Goal: Task Accomplishment & Management: Use online tool/utility

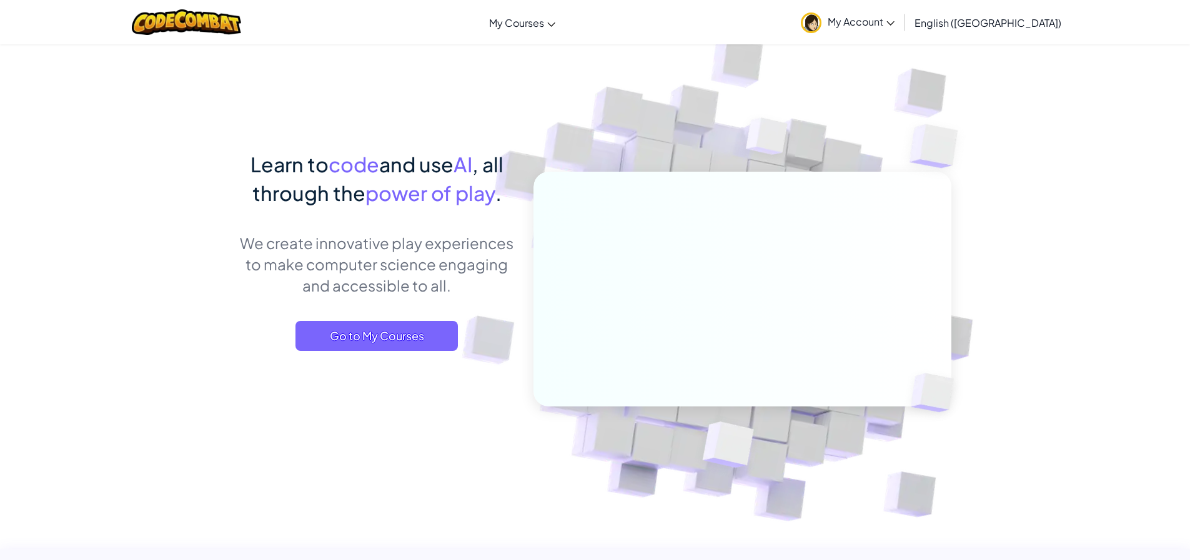
click at [894, 27] on span "My Account" at bounding box center [860, 21] width 67 height 13
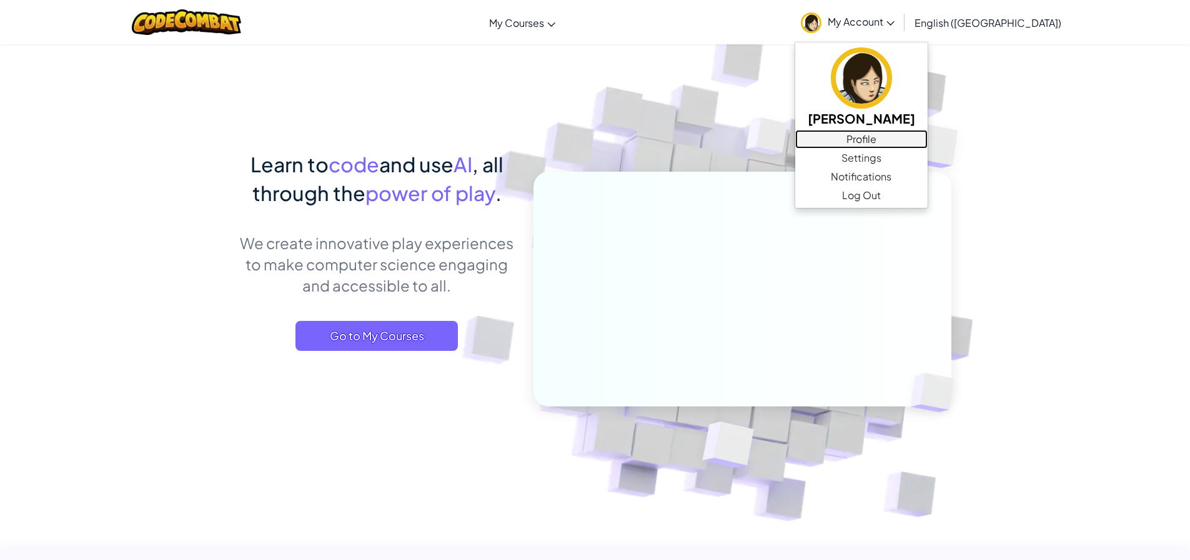
click at [927, 142] on link "Profile" at bounding box center [861, 139] width 132 height 19
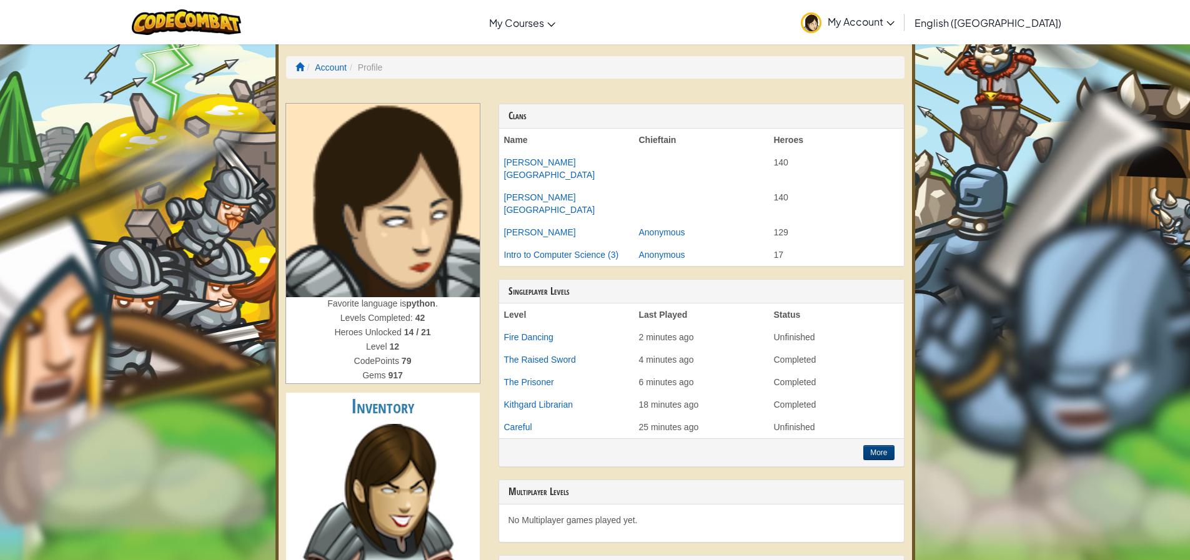
click at [343, 177] on img at bounding box center [383, 201] width 194 height 194
click at [821, 28] on img at bounding box center [811, 22] width 21 height 21
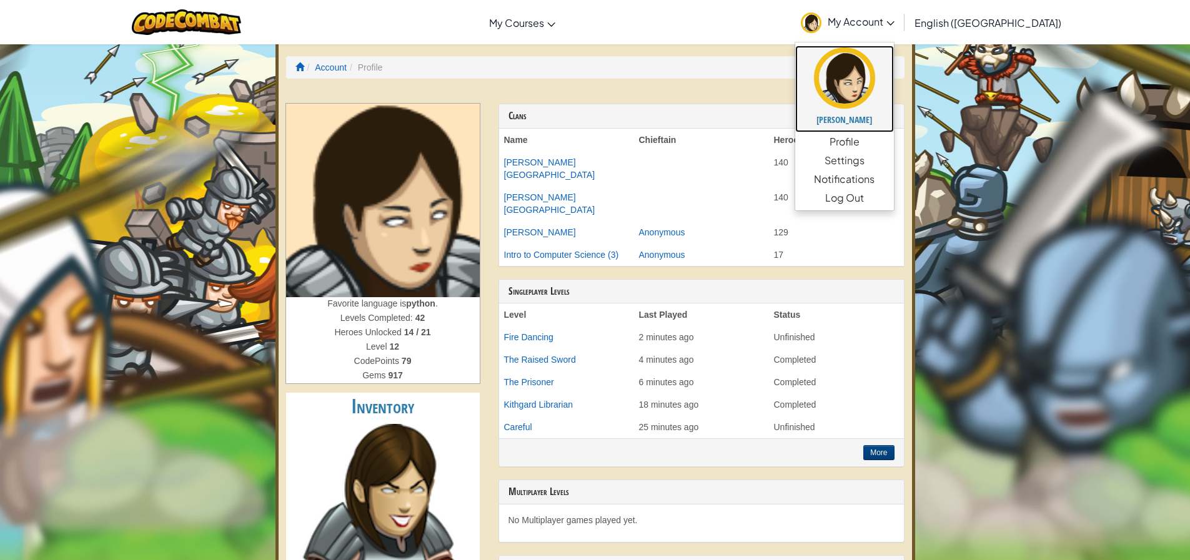
click at [875, 80] on img at bounding box center [844, 77] width 61 height 61
click at [875, 96] on img at bounding box center [844, 77] width 61 height 61
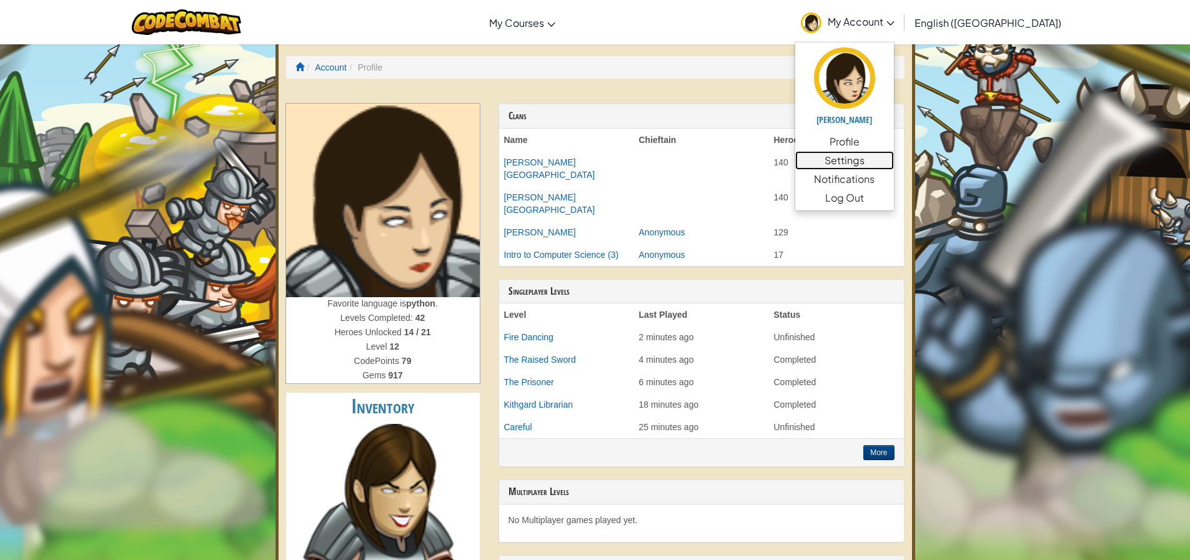
click at [894, 159] on link "Settings" at bounding box center [844, 160] width 99 height 19
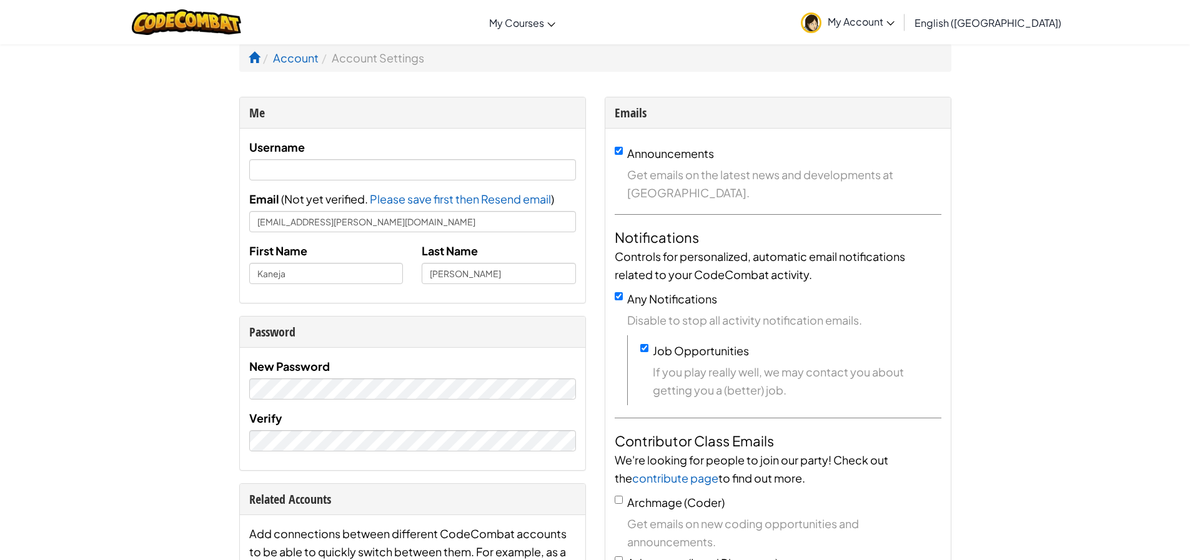
click at [900, 34] on link "My Account" at bounding box center [847, 21] width 106 height 39
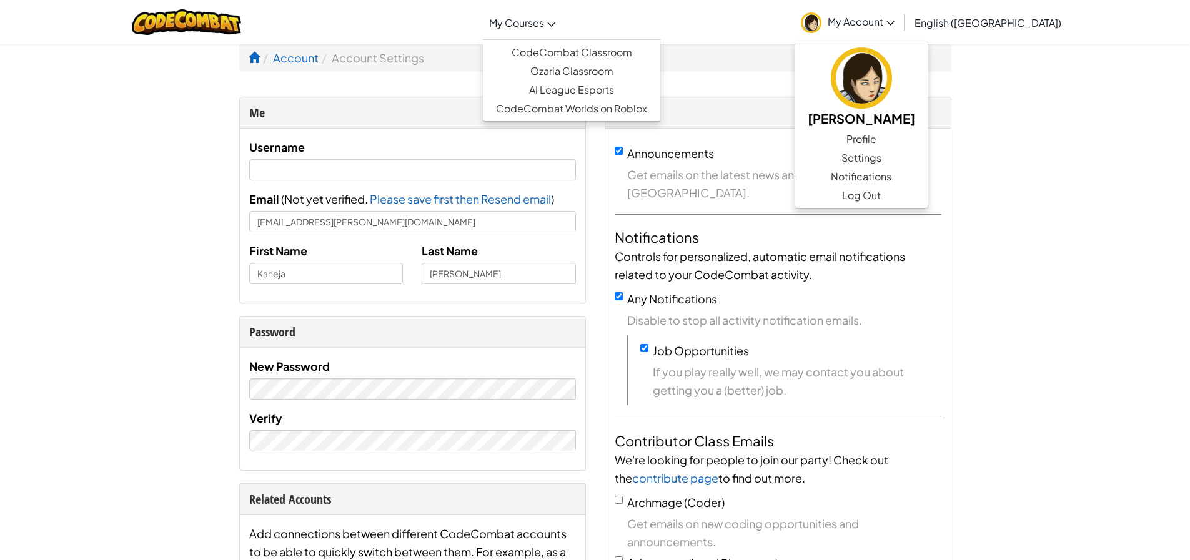
click at [544, 29] on span "My Courses" at bounding box center [516, 22] width 55 height 13
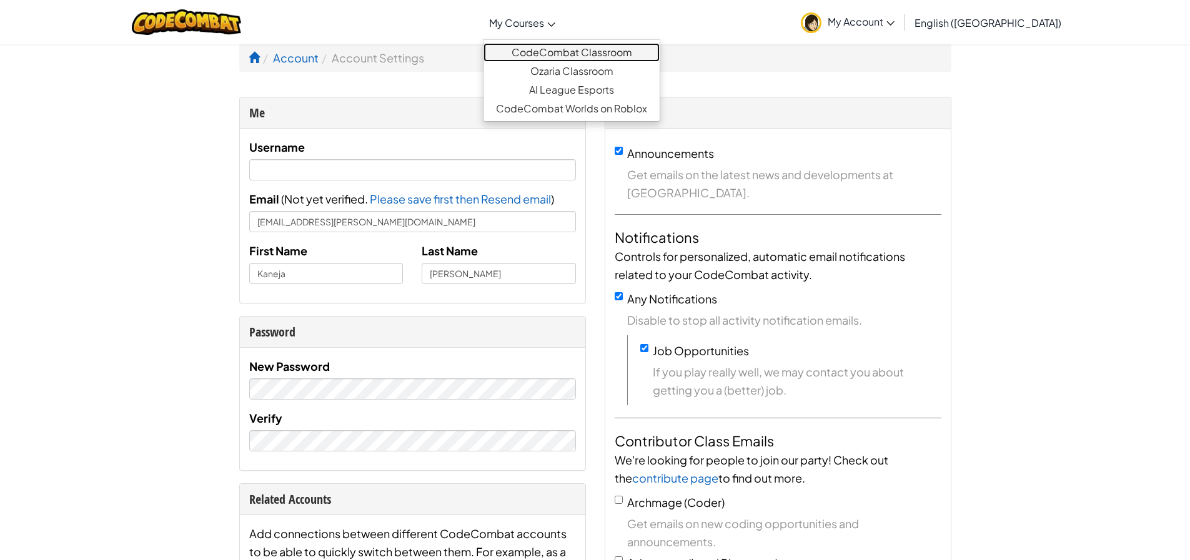
click at [589, 48] on link "CodeCombat Classroom" at bounding box center [571, 52] width 176 height 19
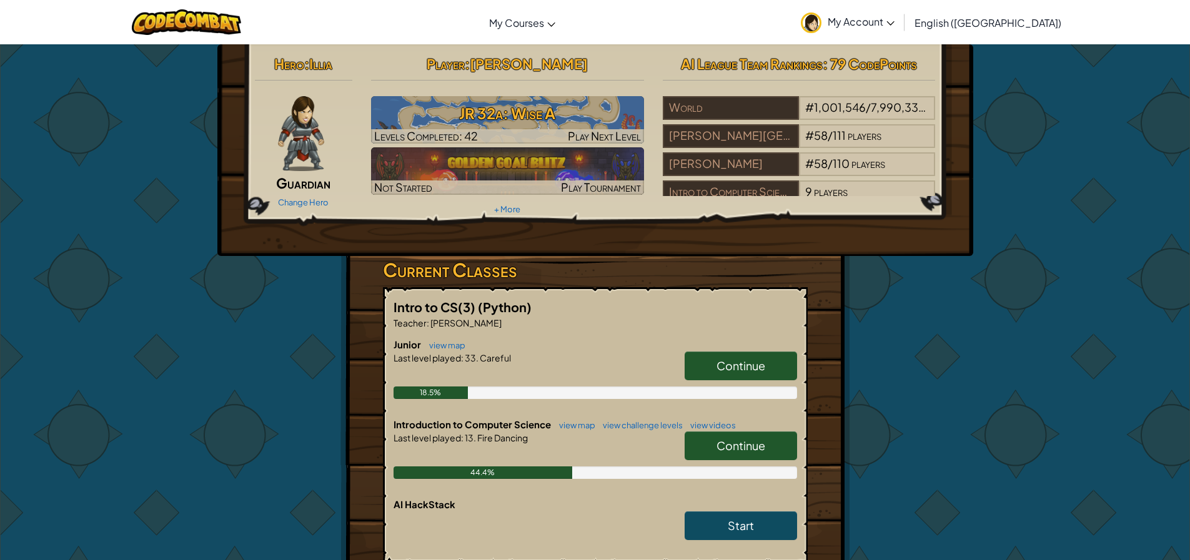
click at [727, 372] on span "Continue" at bounding box center [740, 365] width 49 height 14
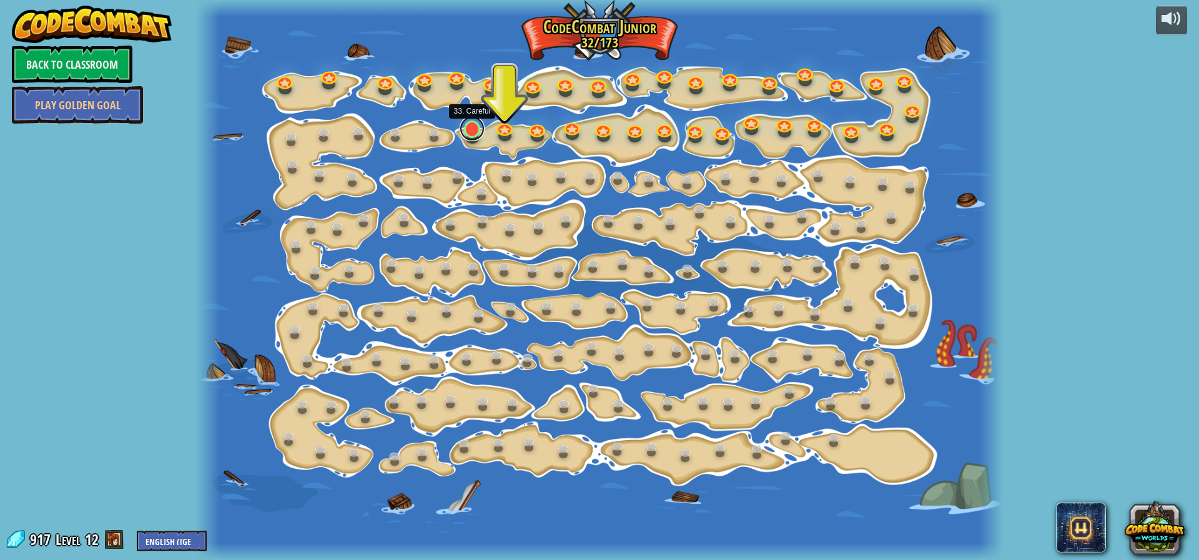
click at [474, 139] on link at bounding box center [472, 128] width 25 height 25
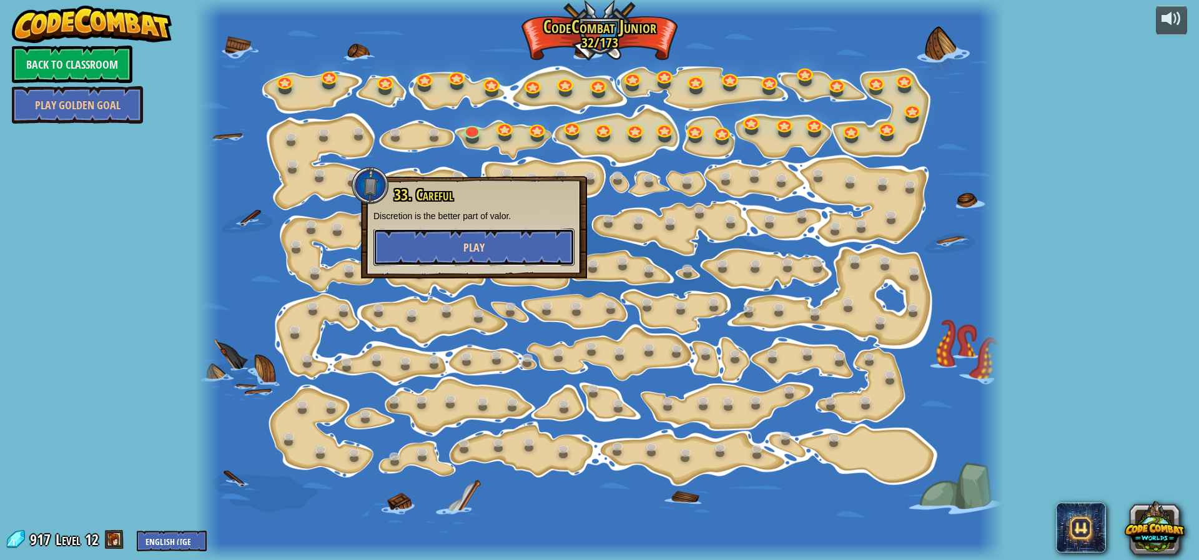
click at [481, 248] on span "Play" at bounding box center [473, 248] width 21 height 16
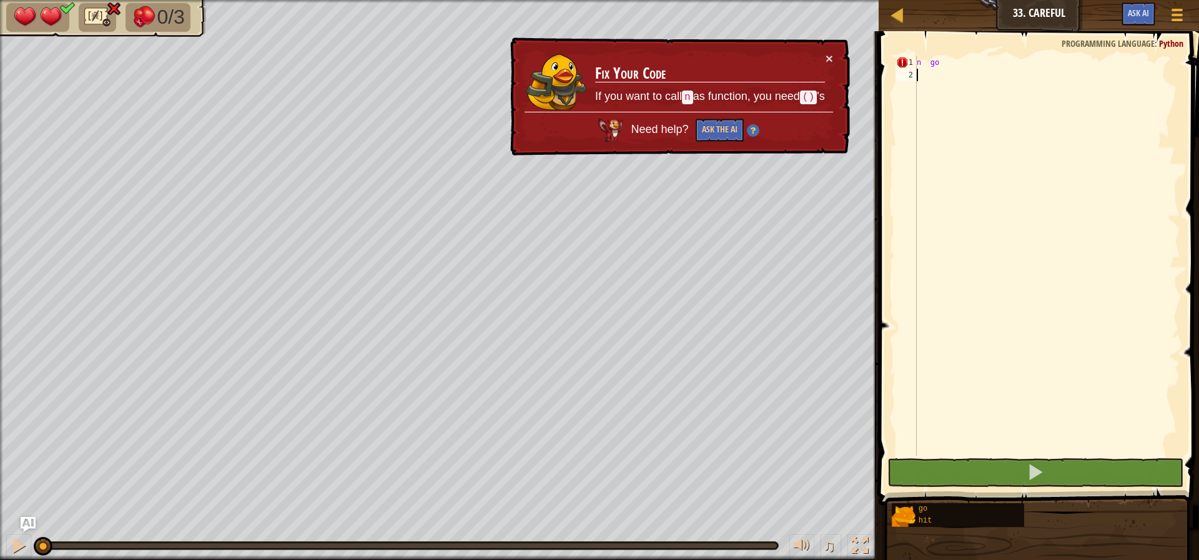
click at [951, 70] on div "n go" at bounding box center [1047, 268] width 266 height 425
click at [939, 69] on div "n go" at bounding box center [1047, 268] width 266 height 425
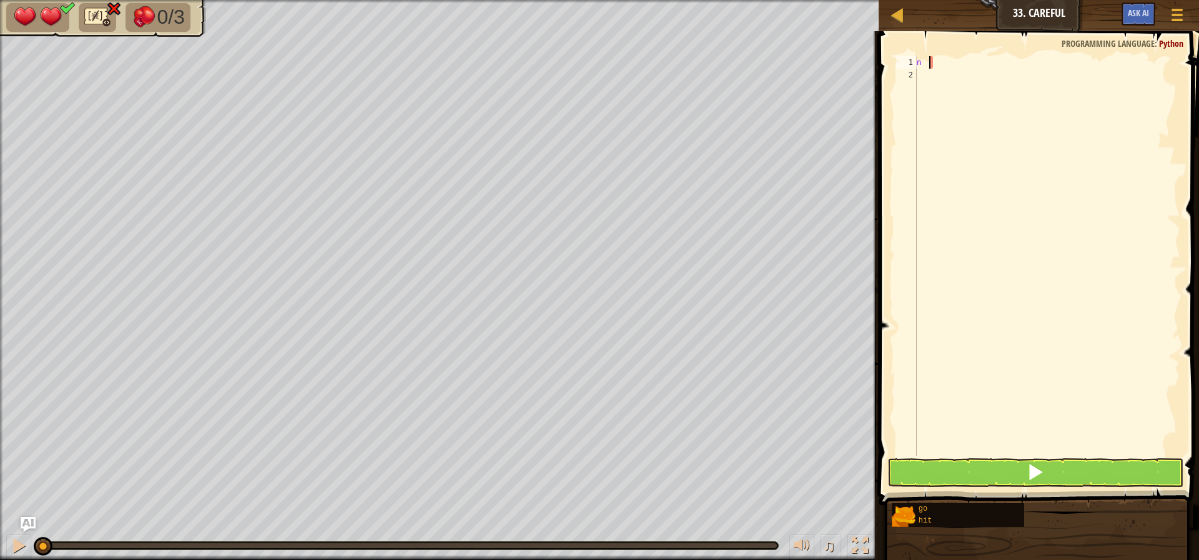
type textarea "n"
type textarea "("
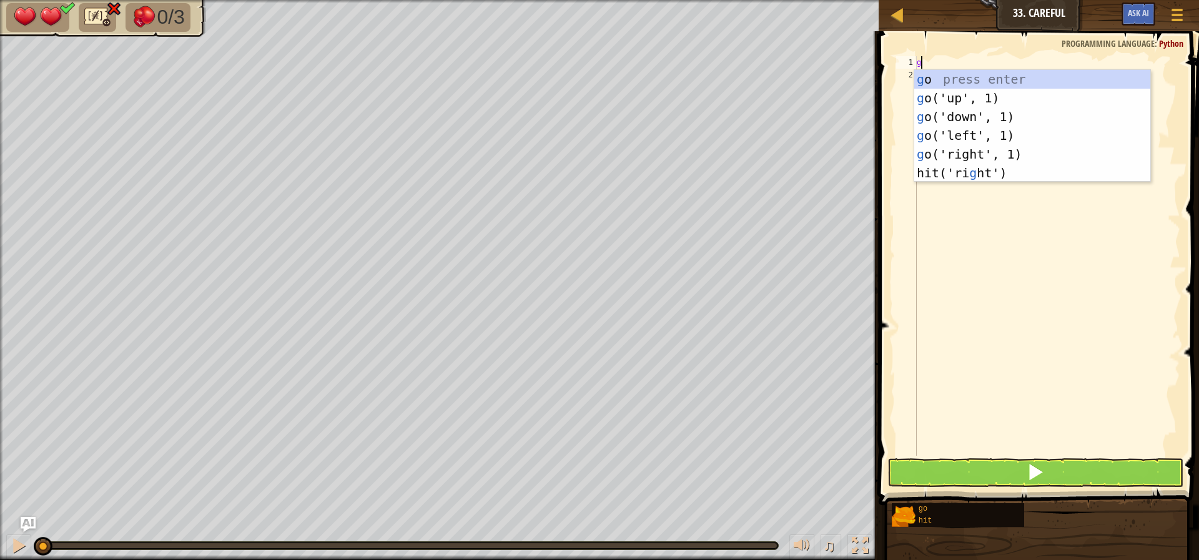
type textarea "go"
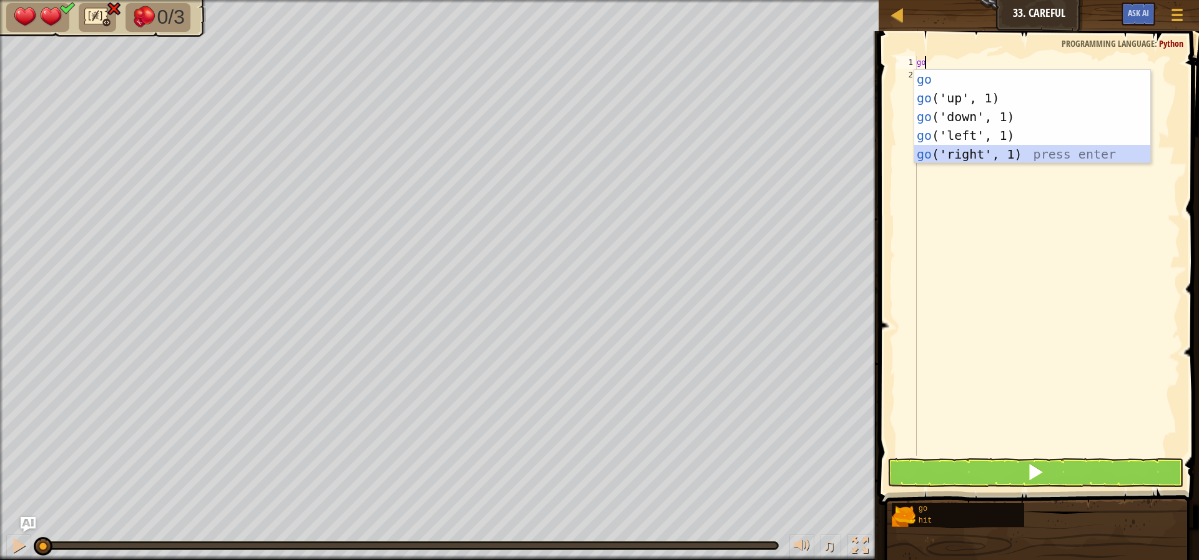
click at [974, 157] on div "go press enter go ('up', 1) press enter go ('down', 1) press enter go ('left', …" at bounding box center [1032, 135] width 236 height 131
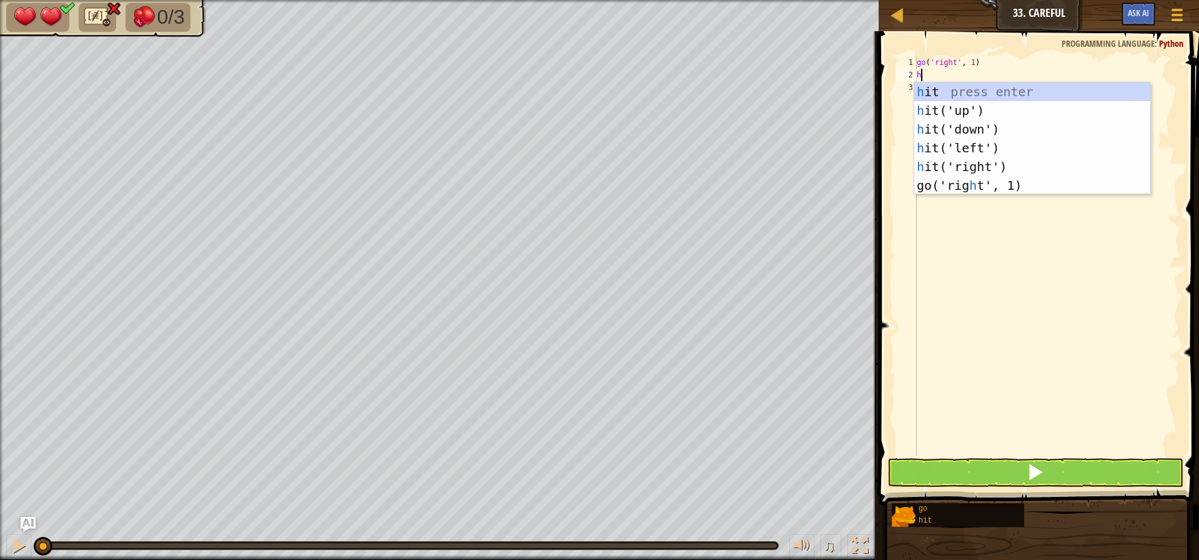
type textarea "hit"
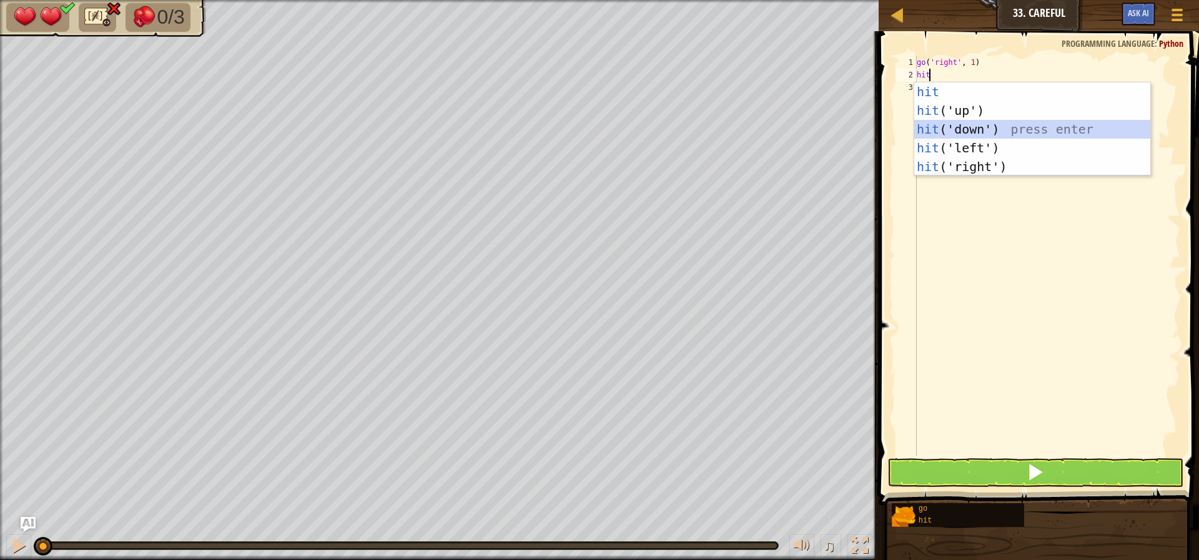
click at [978, 127] on div "hit press enter hit ('up') press enter hit ('down') press enter hit ('left') pr…" at bounding box center [1032, 147] width 236 height 131
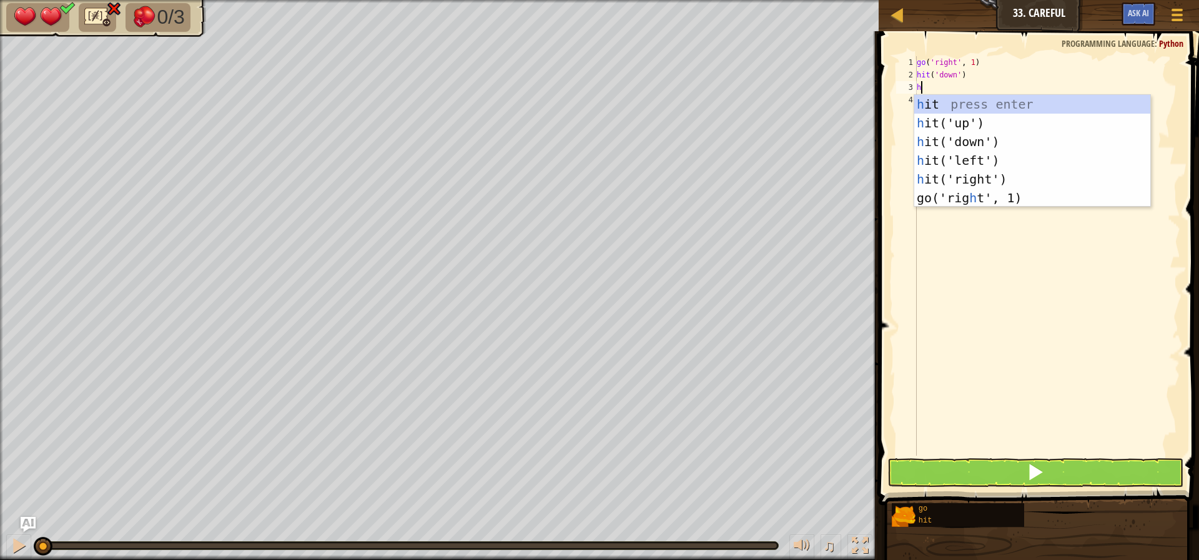
type textarea "hit"
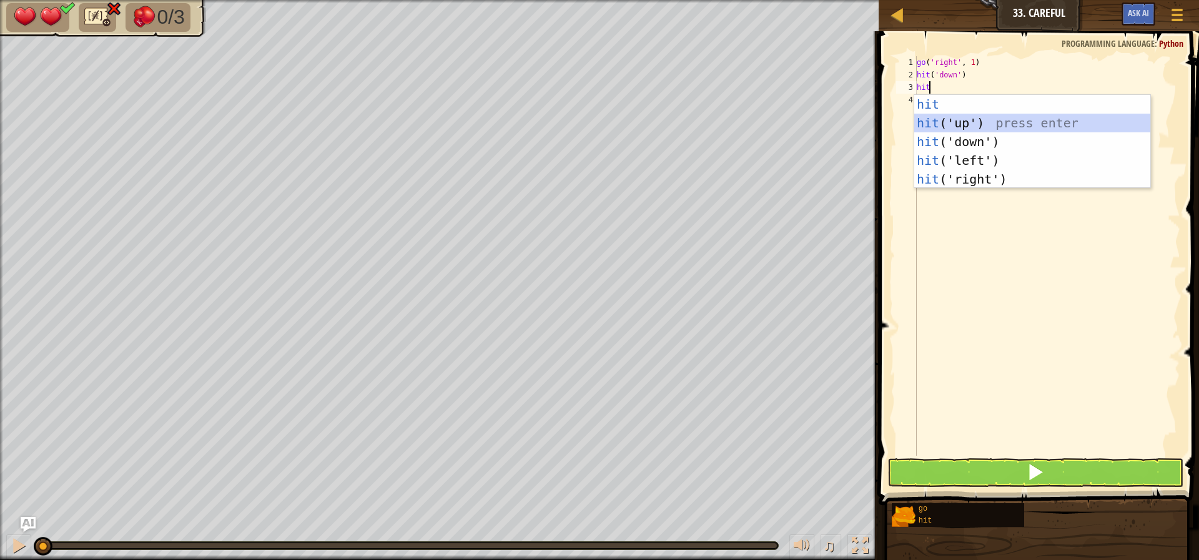
click at [974, 127] on div "hit press enter hit ('up') press enter hit ('down') press enter hit ('left') pr…" at bounding box center [1032, 160] width 236 height 131
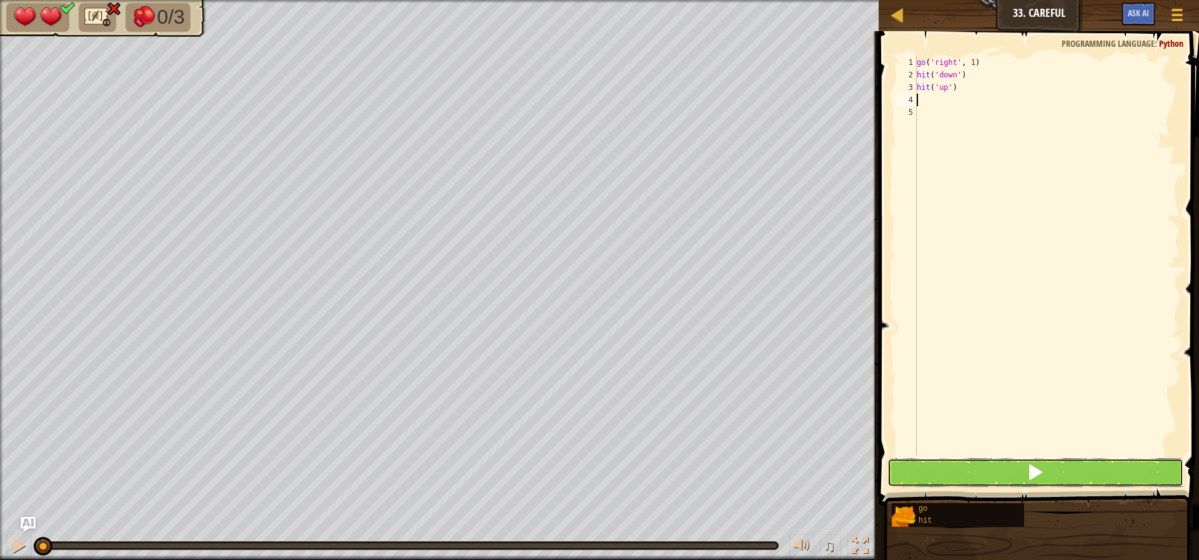
click at [1113, 468] on button at bounding box center [1035, 472] width 296 height 29
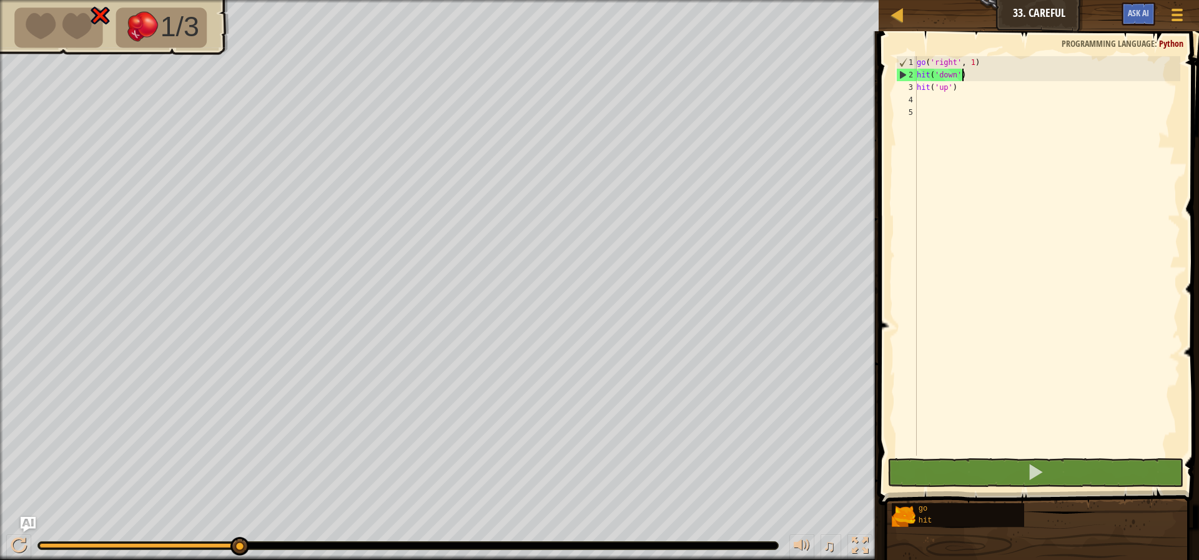
click at [967, 76] on div "go ( 'right' , 1 ) hit ( 'down' ) hit ( 'up' )" at bounding box center [1047, 268] width 266 height 425
type textarea "hit('down')"
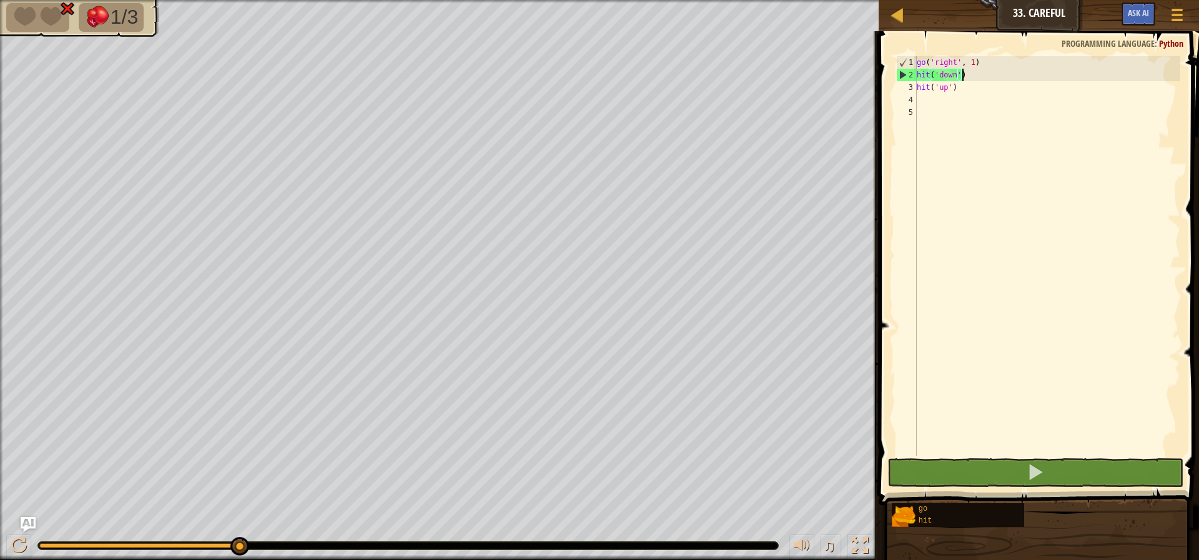
click at [984, 67] on div "go ( 'right' , 1 ) hit ( 'down' ) hit ( 'up' )" at bounding box center [1047, 268] width 266 height 425
type textarea "go('right', 1)"
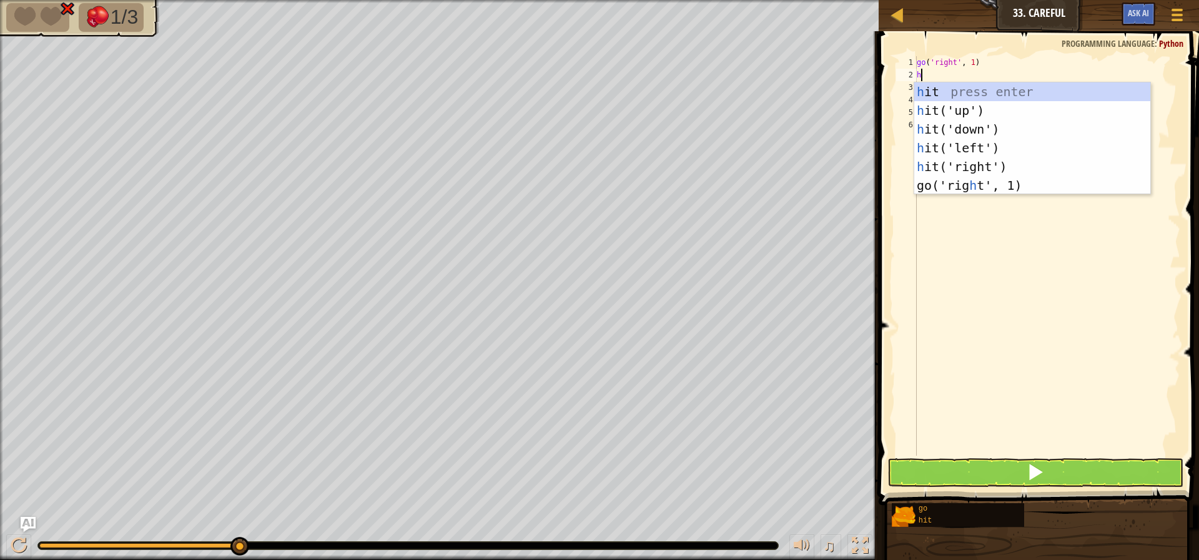
type textarea "hit"
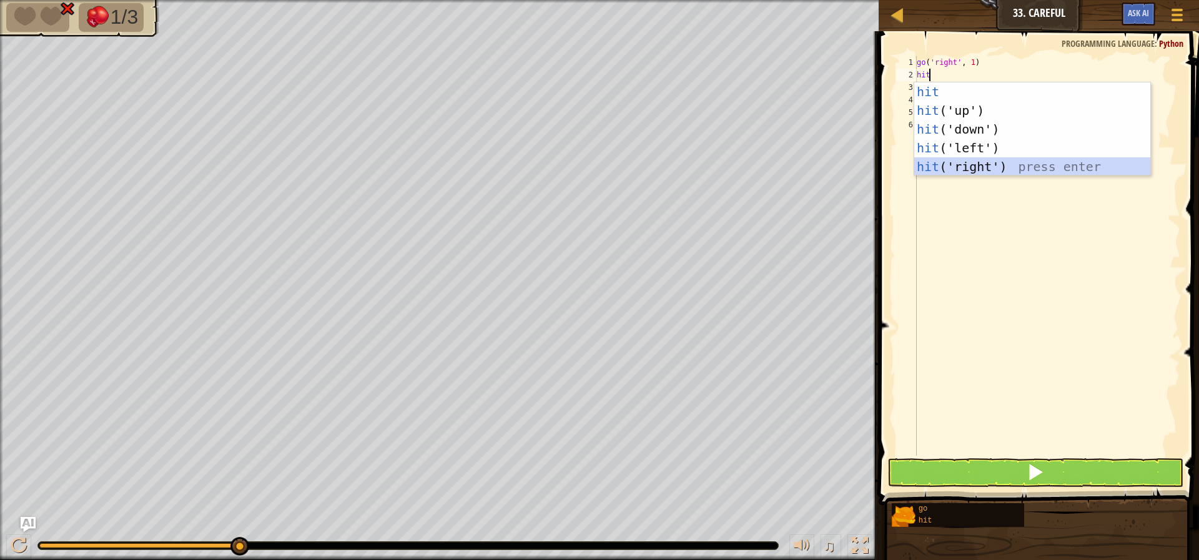
click at [969, 165] on div "hit press enter hit ('up') press enter hit ('down') press enter hit ('left') pr…" at bounding box center [1032, 147] width 236 height 131
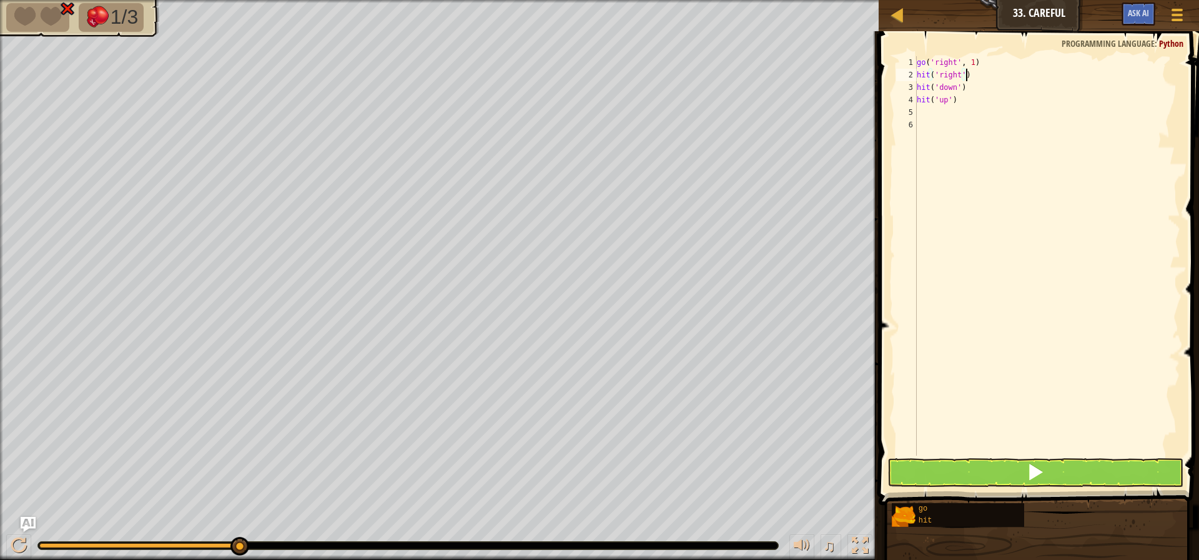
type textarea "hit('right')"
click at [1029, 466] on span at bounding box center [1035, 471] width 17 height 17
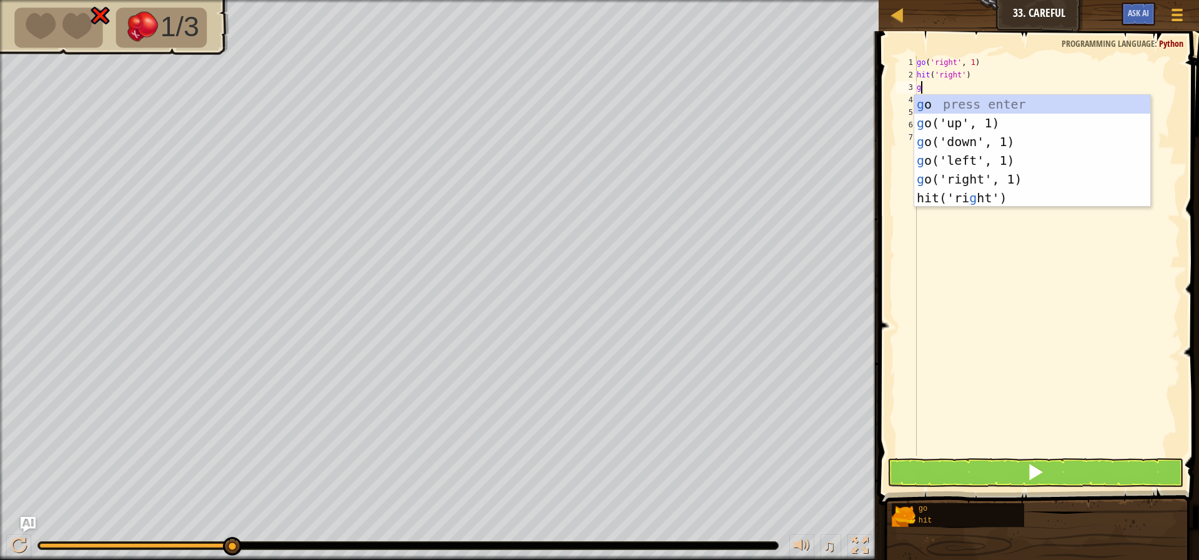
type textarea "go"
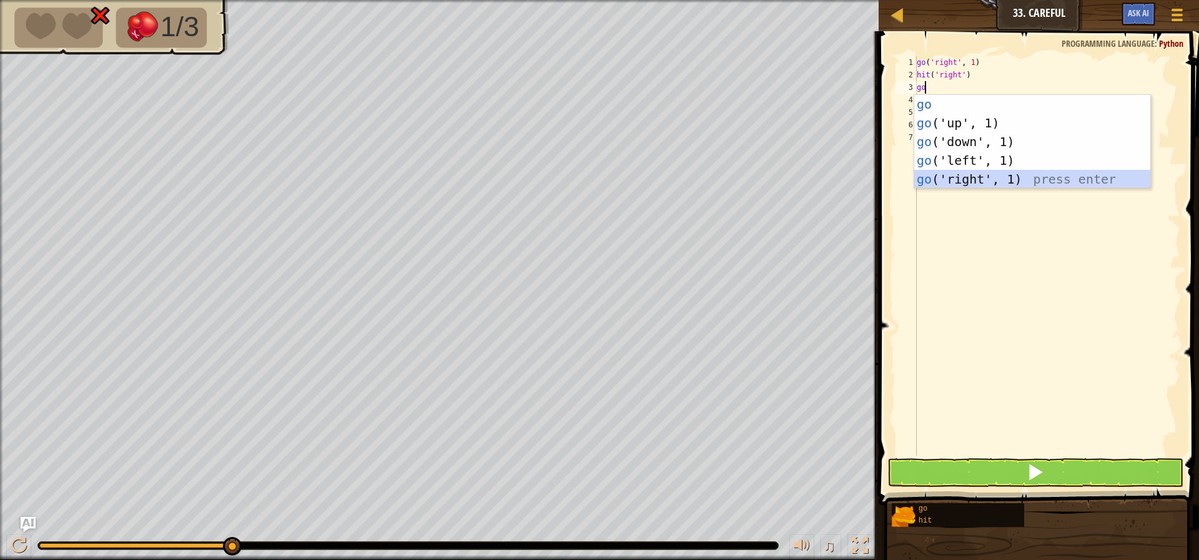
click at [973, 172] on div "go press enter go ('up', 1) press enter go ('down', 1) press enter go ('left', …" at bounding box center [1032, 160] width 236 height 131
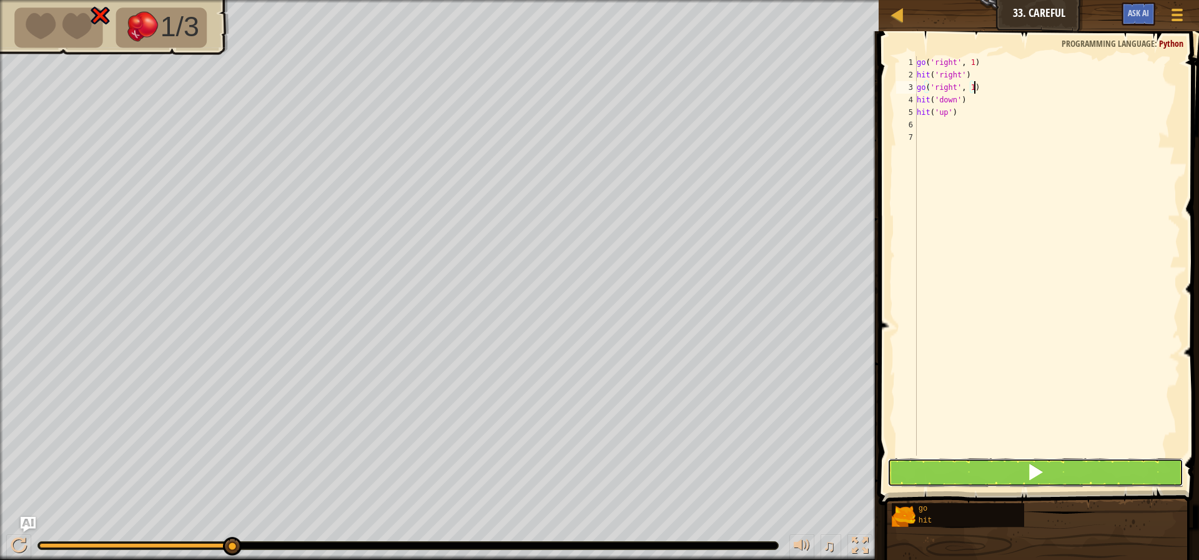
click at [1030, 467] on span at bounding box center [1035, 471] width 17 height 17
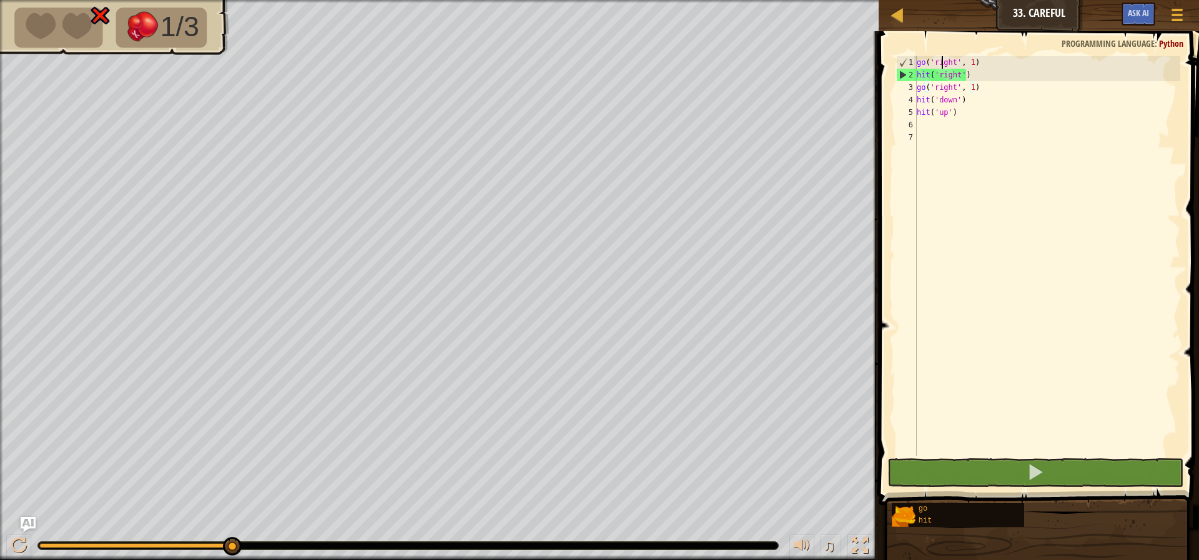
click at [942, 61] on div "go ( 'right' , 1 ) hit ( 'right' ) go ( 'right' , 1 ) hit ( 'down' ) hit ( 'up'…" at bounding box center [1047, 268] width 266 height 425
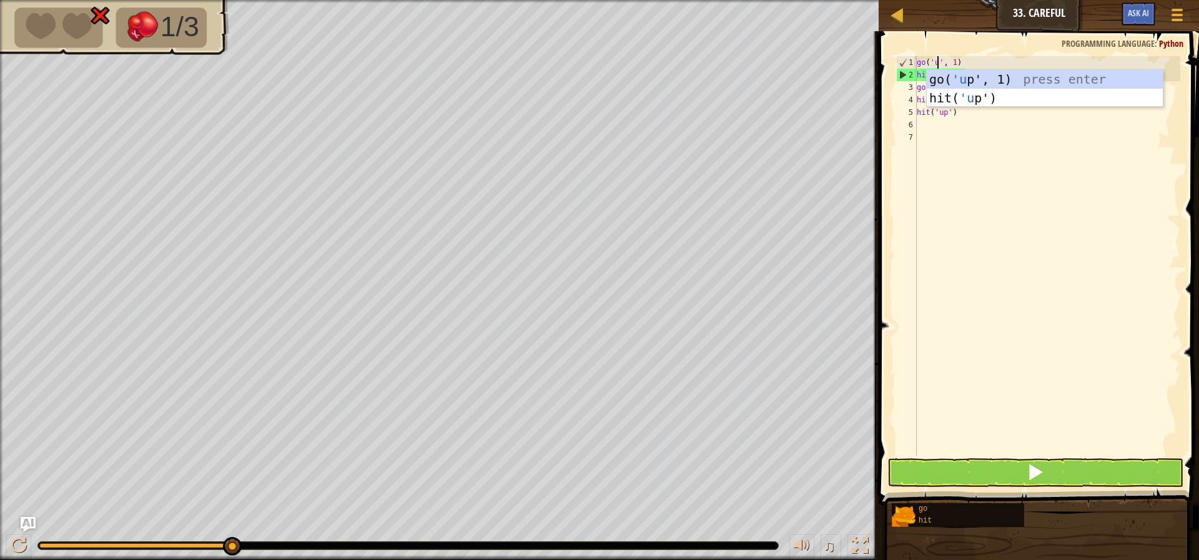
scroll to position [6, 2]
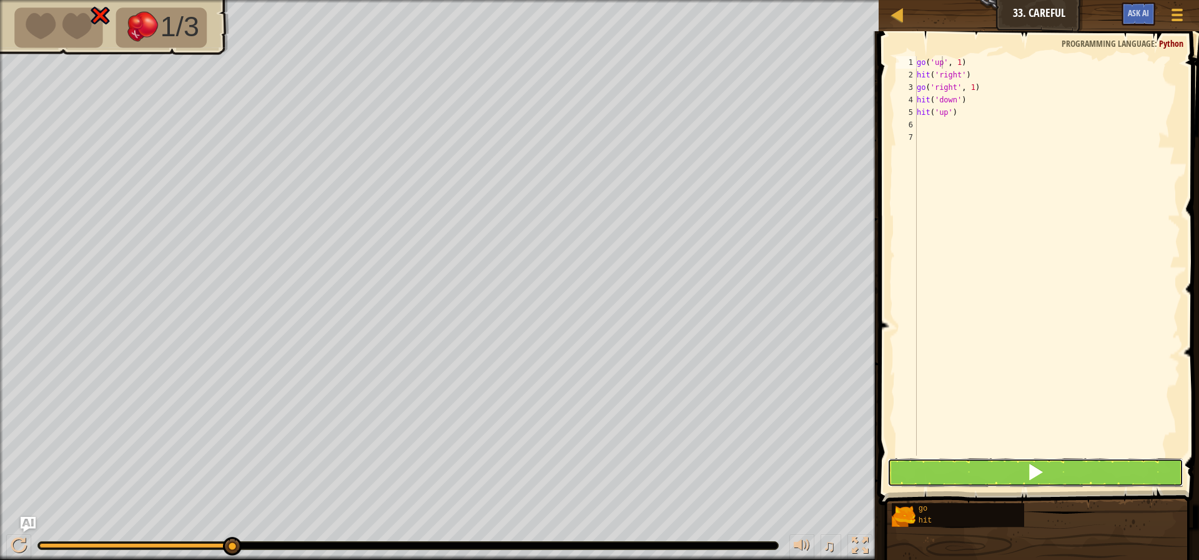
click at [945, 477] on button at bounding box center [1035, 472] width 296 height 29
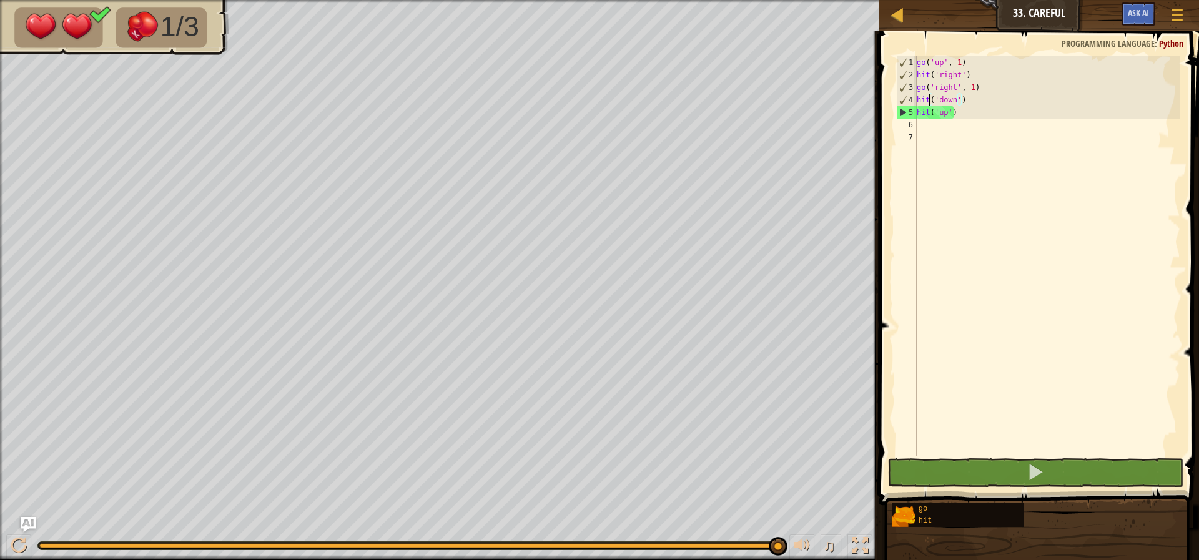
click at [929, 99] on div "go ( 'up' , 1 ) hit ( 'right' ) go ( 'right' , 1 ) hit ( 'down' ) hit ( 'up' )" at bounding box center [1047, 268] width 266 height 425
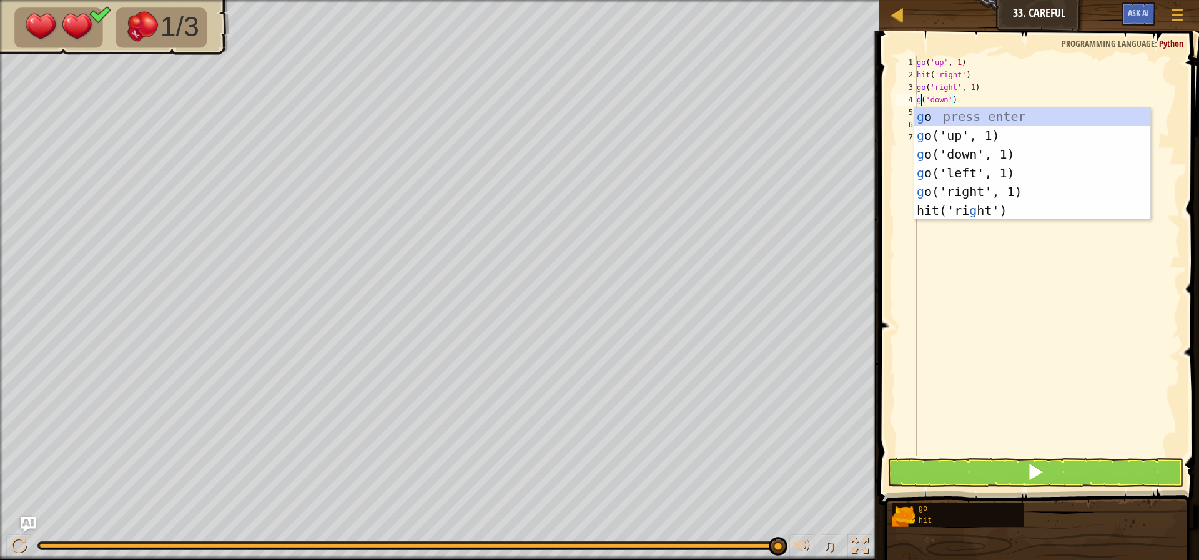
type textarea "go('down')"
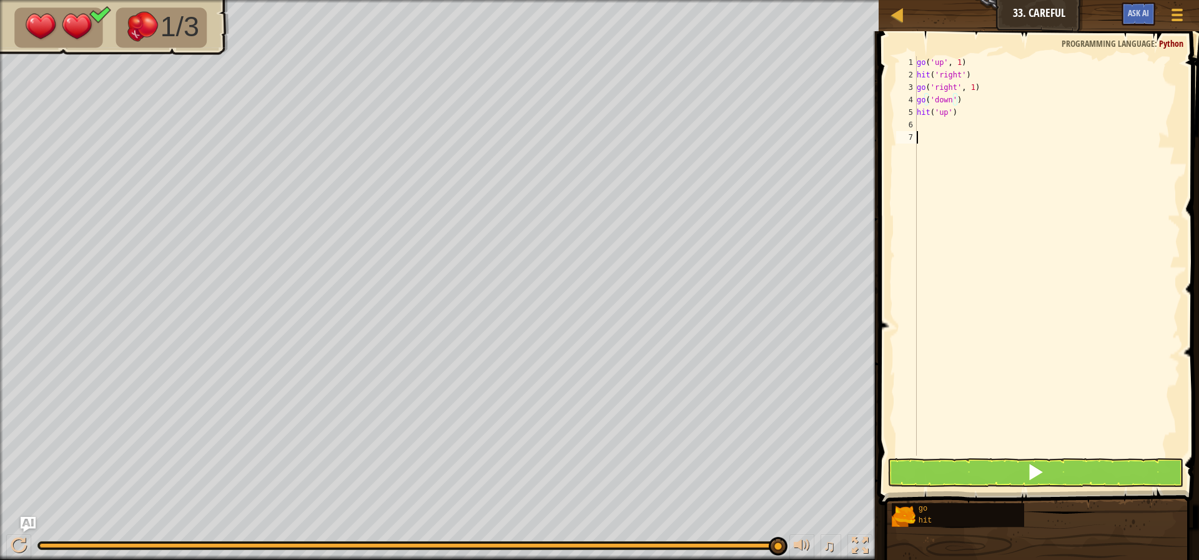
click at [994, 243] on div "go ( 'up' , 1 ) hit ( 'right' ) go ( 'right' , 1 ) go ( 'down' ) hit ( 'up' )" at bounding box center [1047, 268] width 266 height 425
click at [942, 113] on div "go ( 'up' , 1 ) hit ( 'right' ) go ( 'right' , 1 ) go ( 'down' ) hit ( 'up' )" at bounding box center [1047, 268] width 266 height 425
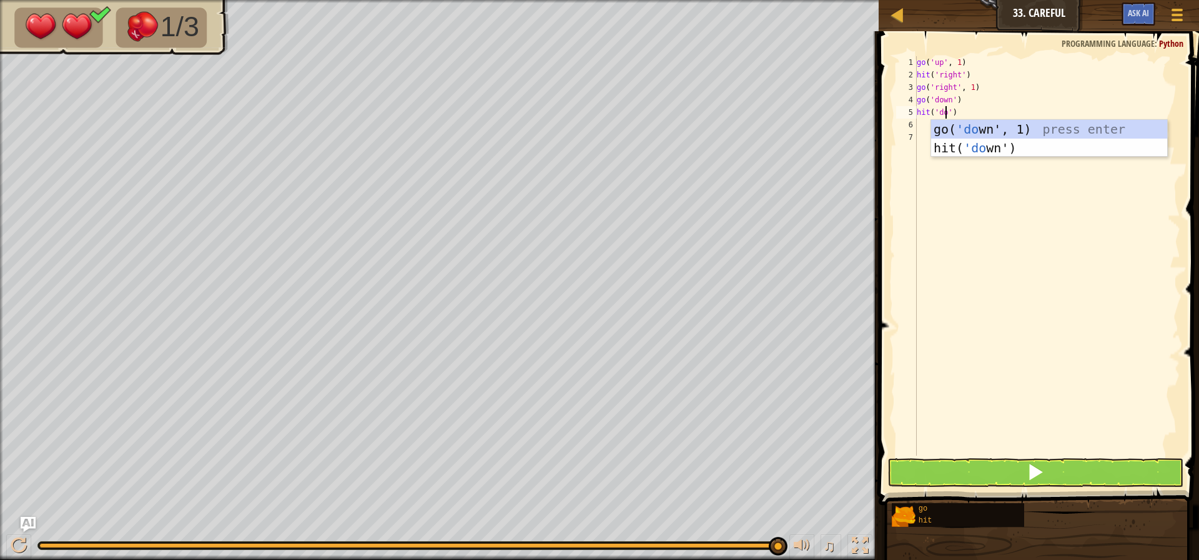
scroll to position [6, 3]
type textarea "hit('down')"
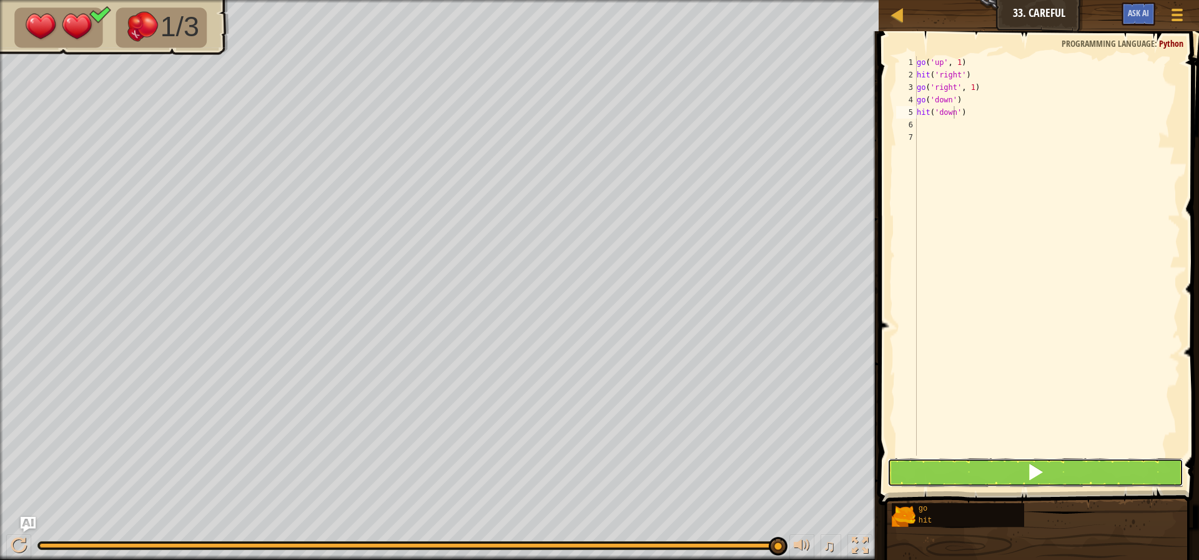
click at [946, 463] on button at bounding box center [1035, 472] width 296 height 29
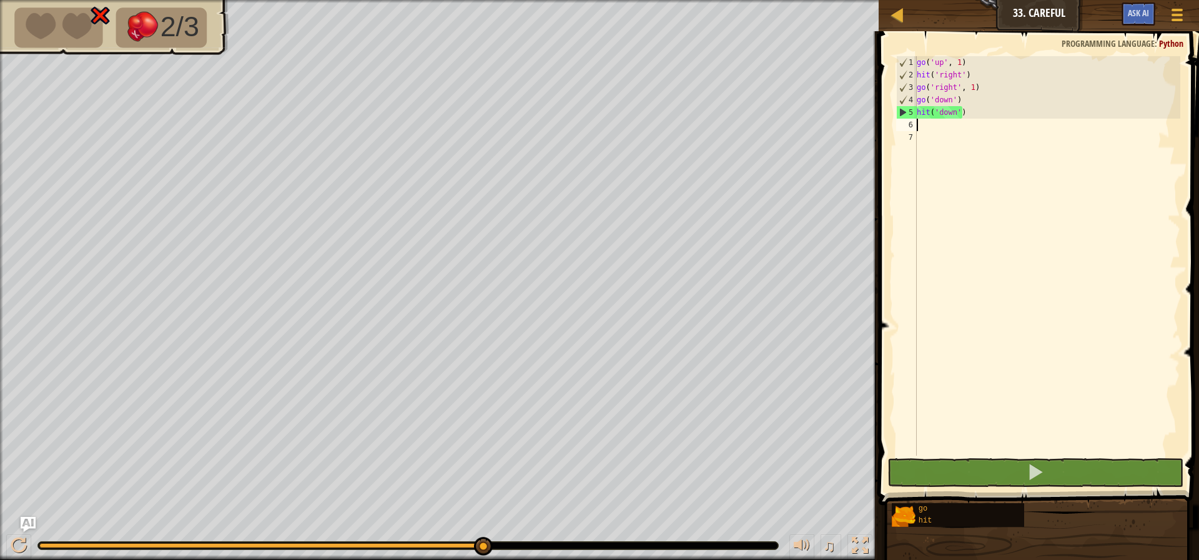
click at [934, 126] on div "go ( 'up' , 1 ) hit ( 'right' ) go ( 'right' , 1 ) go ( 'down' ) hit ( 'down' )" at bounding box center [1047, 268] width 266 height 425
drag, startPoint x: 934, startPoint y: 126, endPoint x: 906, endPoint y: 165, distance: 47.8
click at [934, 117] on div "go ( 'up' , 1 ) hit ( 'right' ) go ( 'right' , 1 ) go ( 'down' ) hit ( 'down' )" at bounding box center [1047, 268] width 266 height 425
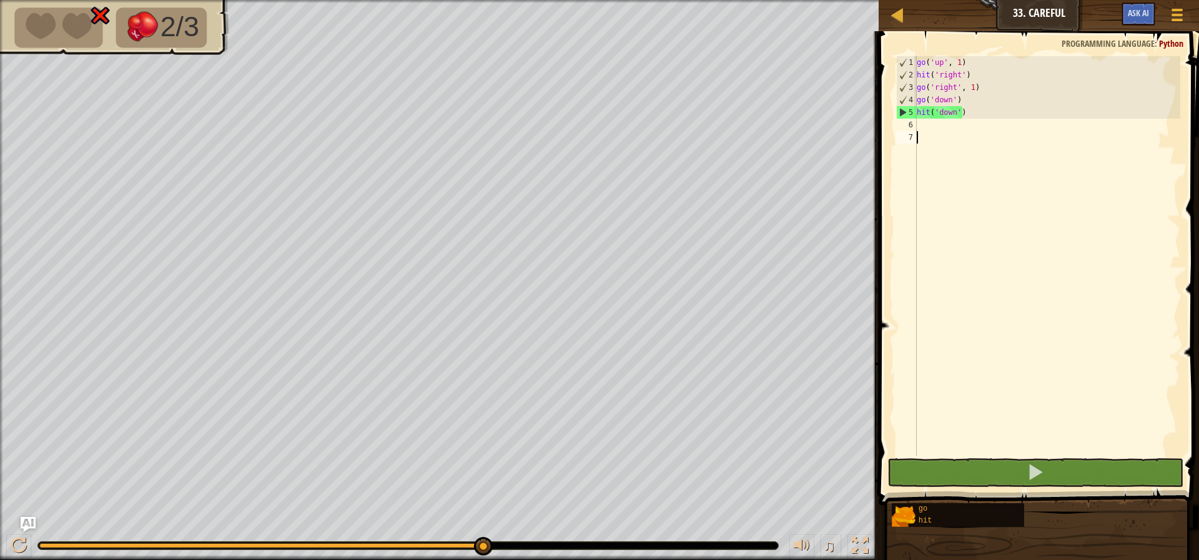
type textarea "hit('down')"
click at [928, 129] on div "go ( 'up' , 1 ) hit ( 'right' ) go ( 'right' , 1 ) go ( 'down' ) hit ( 'down' )" at bounding box center [1047, 268] width 266 height 425
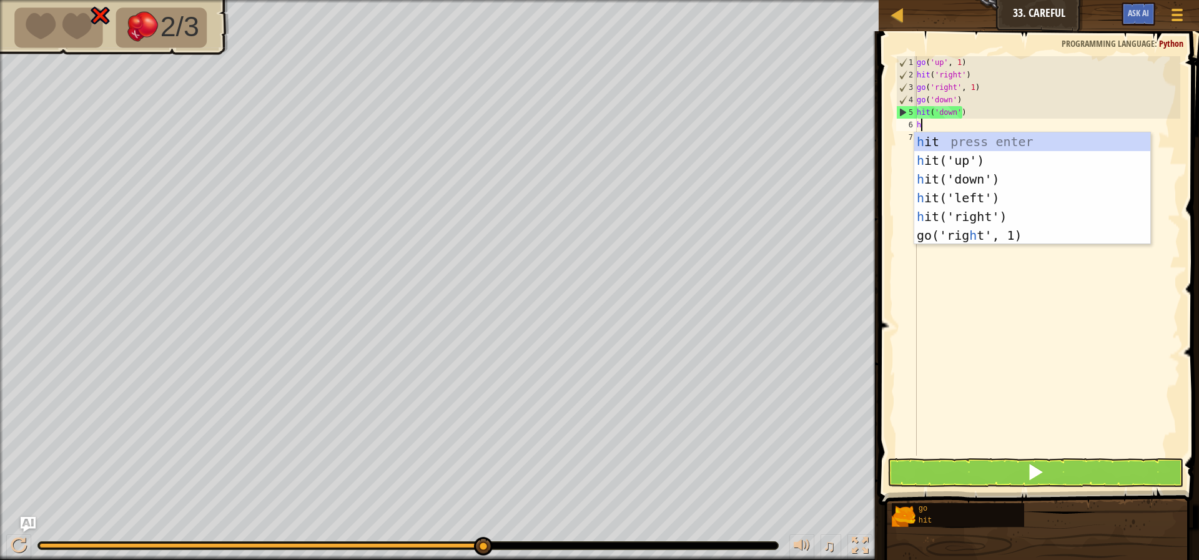
type textarea "hi"
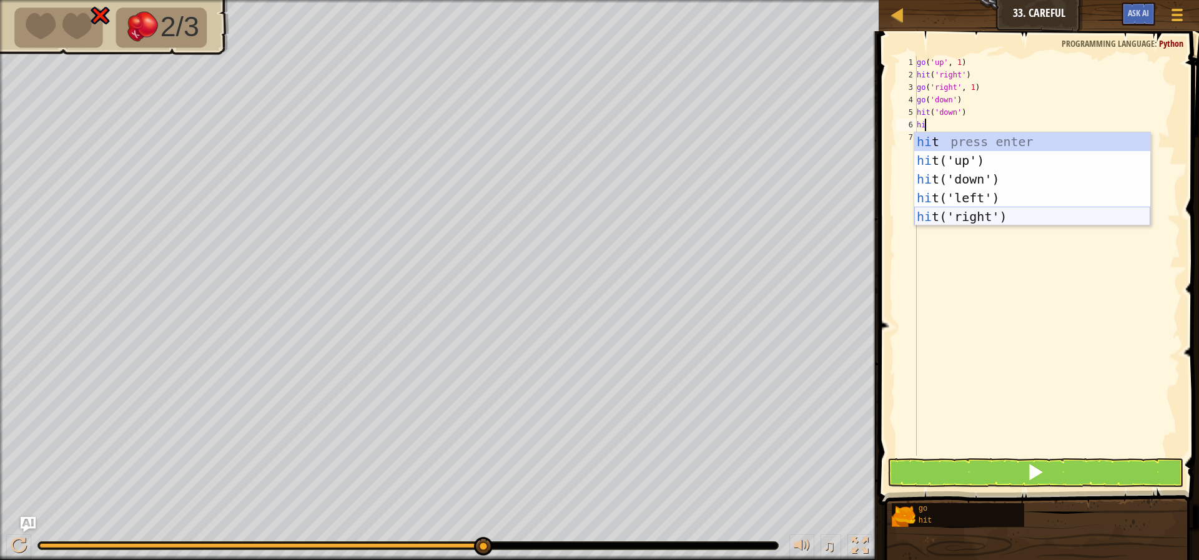
click at [974, 209] on div "hi t press enter hi t('up') press enter hi t('down') press enter hi t('left') p…" at bounding box center [1032, 197] width 236 height 131
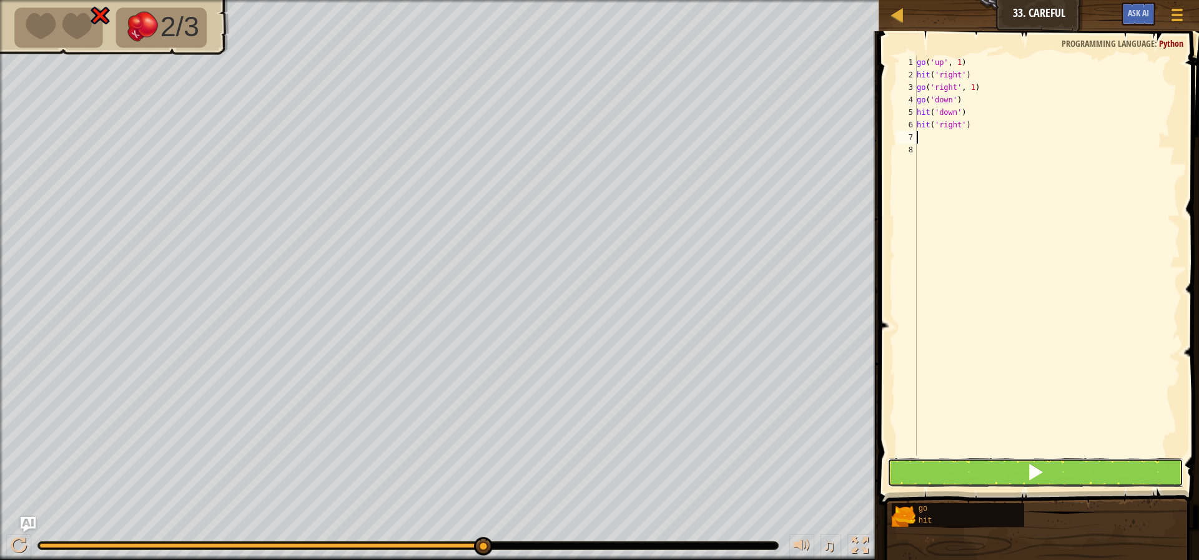
click at [924, 461] on button at bounding box center [1035, 472] width 296 height 29
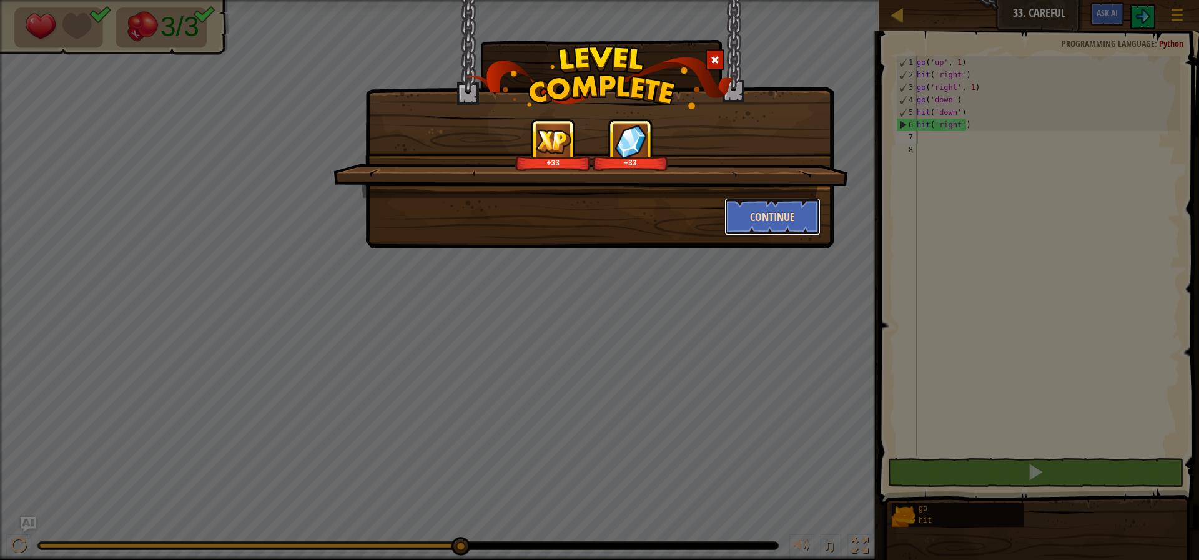
drag, startPoint x: 783, startPoint y: 224, endPoint x: 785, endPoint y: 211, distance: 13.2
click at [785, 211] on button "Continue" at bounding box center [772, 216] width 97 height 37
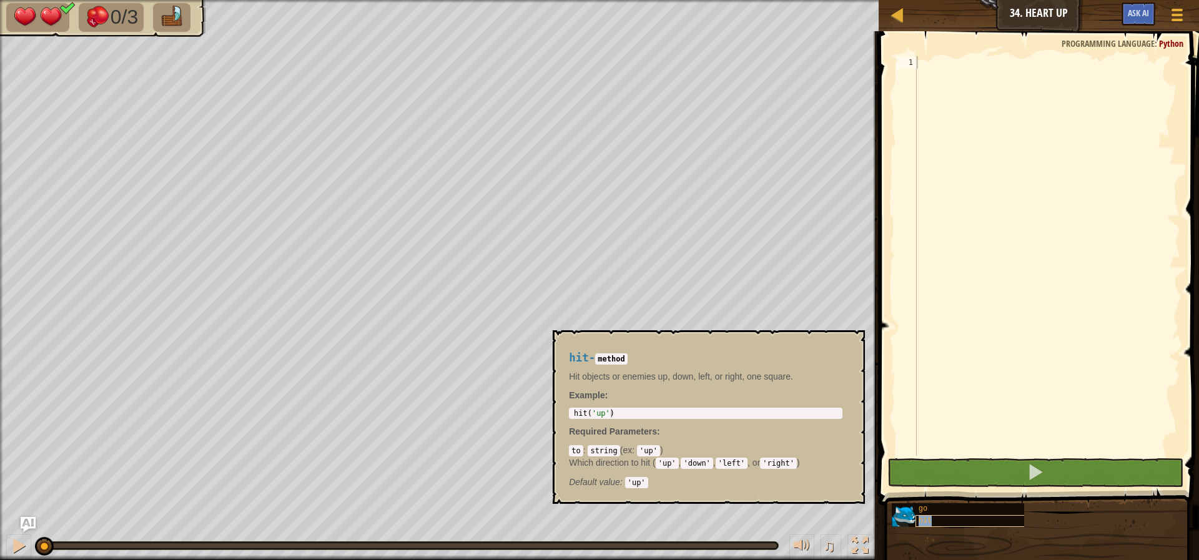
click at [923, 521] on span "hit" at bounding box center [926, 520] width 14 height 9
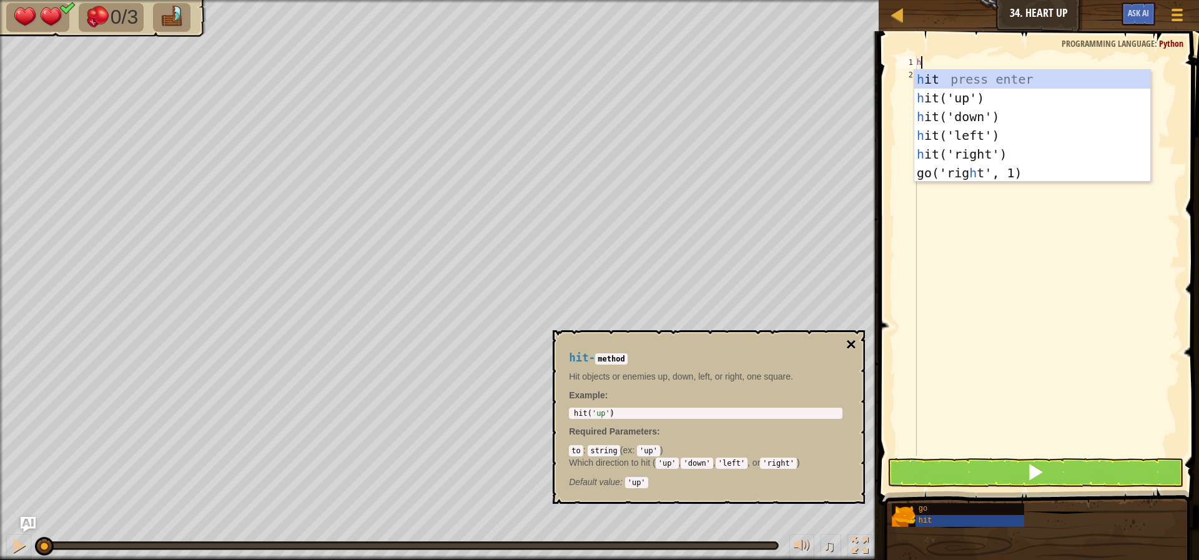
type textarea "hi"
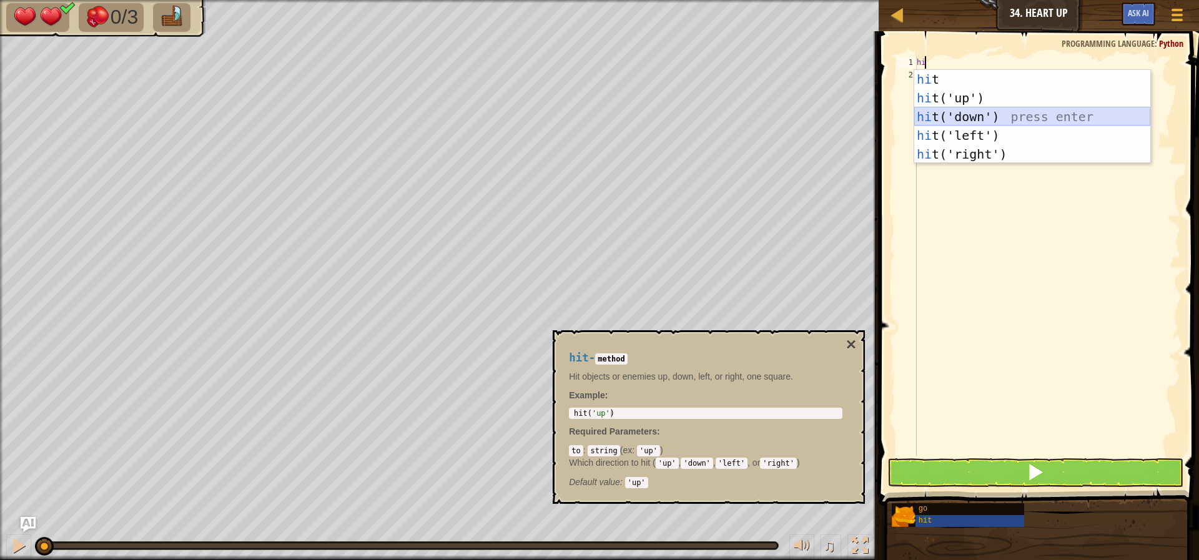
click at [965, 117] on div "hi t press enter hi t('up') press enter hi t('down') press enter hi t('left') p…" at bounding box center [1032, 135] width 236 height 131
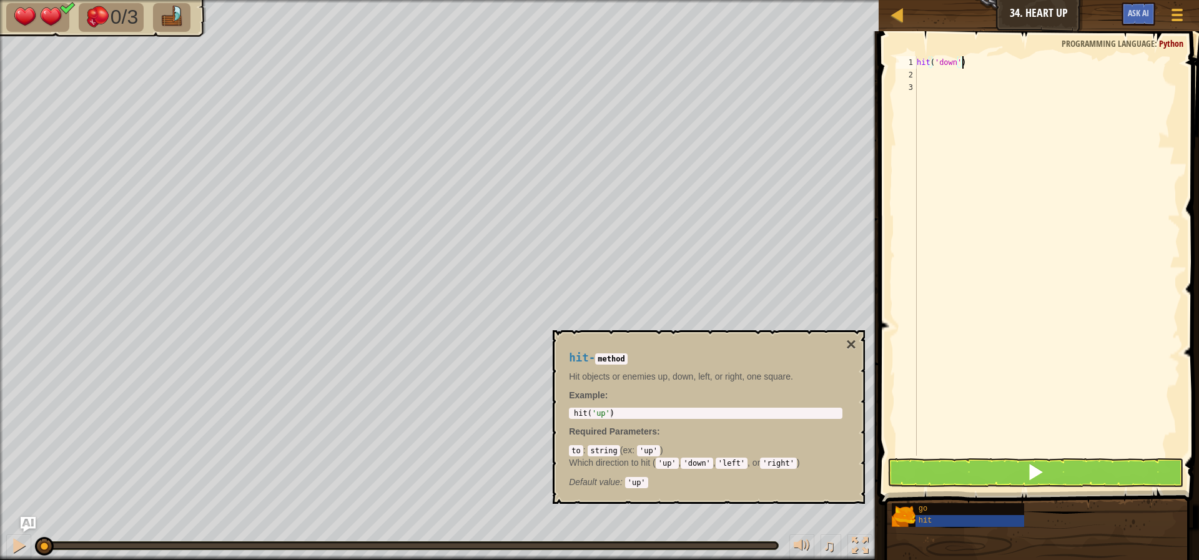
click at [968, 60] on div "hit ( 'down' )" at bounding box center [1047, 268] width 266 height 425
click at [915, 64] on div "1" at bounding box center [906, 62] width 21 height 12
type textarea "hit('down')"
click at [924, 64] on div "hit ( 'down' )" at bounding box center [1047, 268] width 266 height 425
type textarea "go"
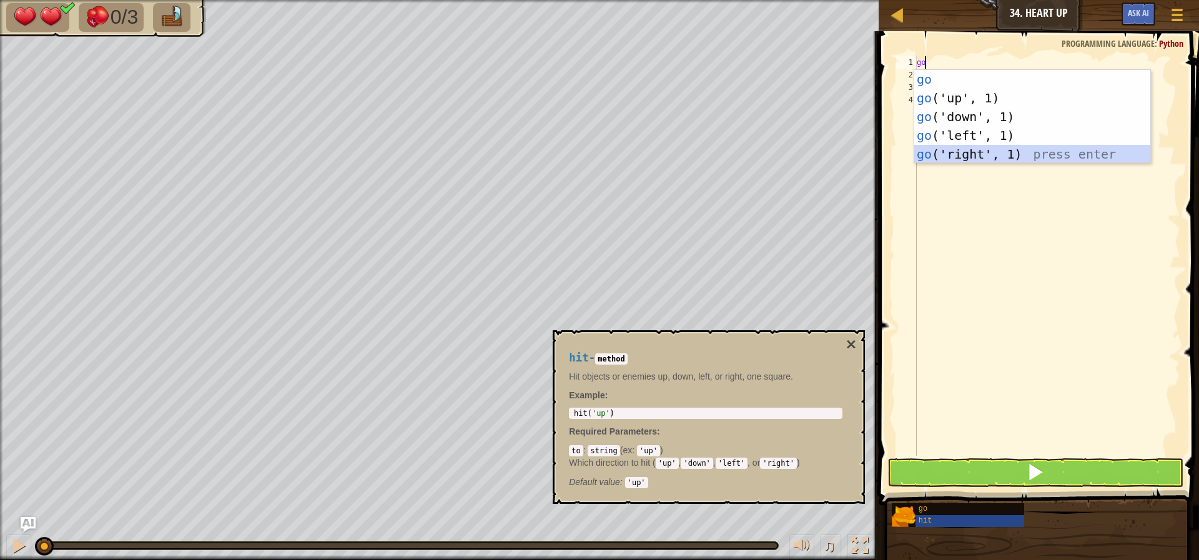
click at [978, 157] on div "go press enter go ('up', 1) press enter go ('down', 1) press enter go ('left', …" at bounding box center [1032, 135] width 236 height 131
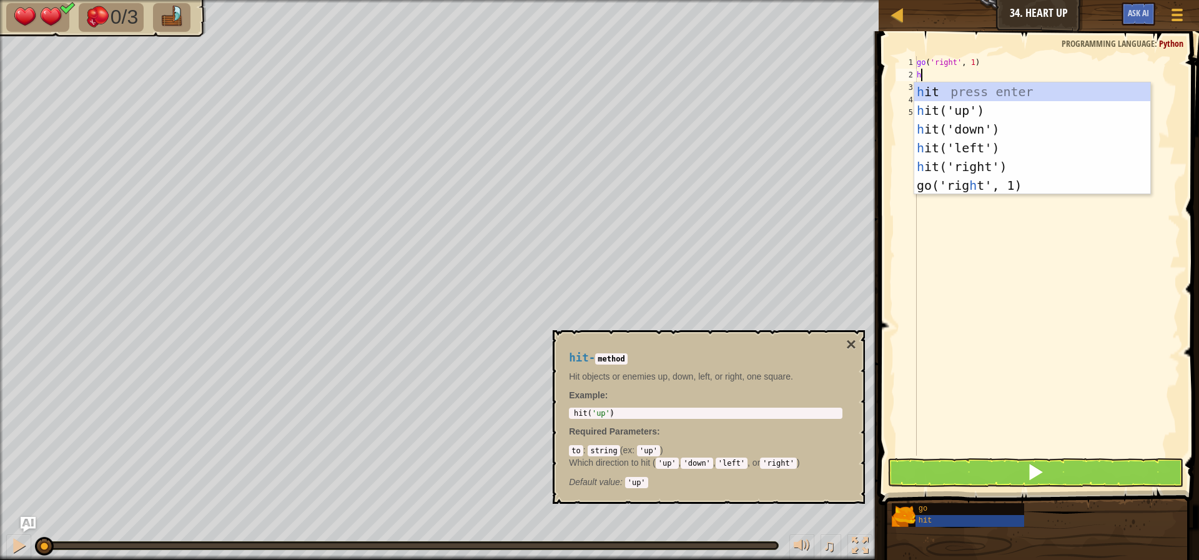
type textarea "hit"
click at [940, 106] on div "hit press enter hit ('up') press enter hit ('down') press enter hit ('left') pr…" at bounding box center [1032, 147] width 236 height 131
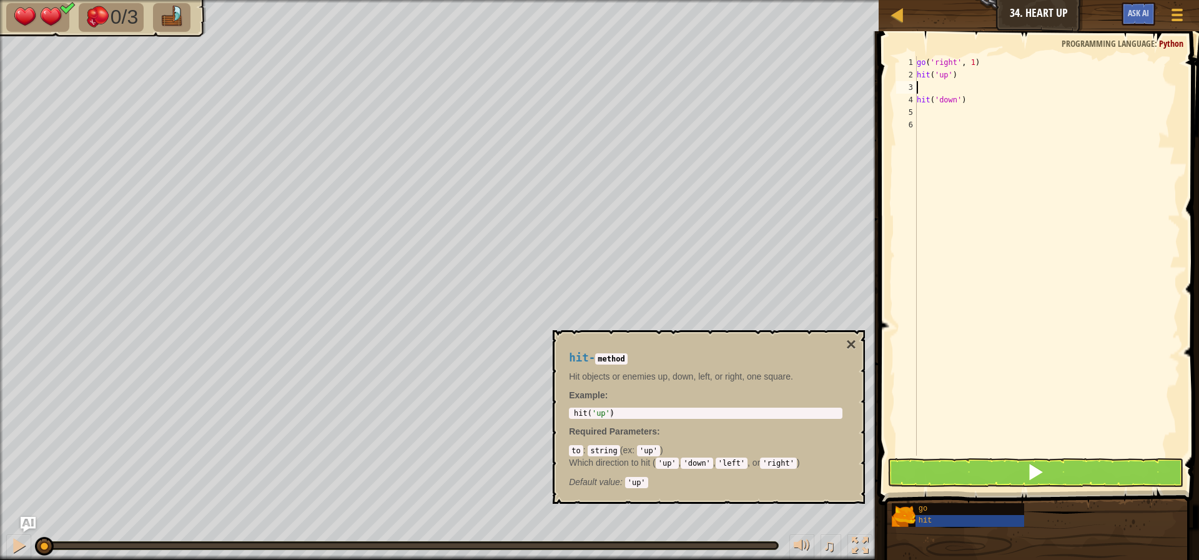
scroll to position [6, 0]
type textarea "hit('up')"
click at [1000, 476] on button at bounding box center [1035, 472] width 296 height 29
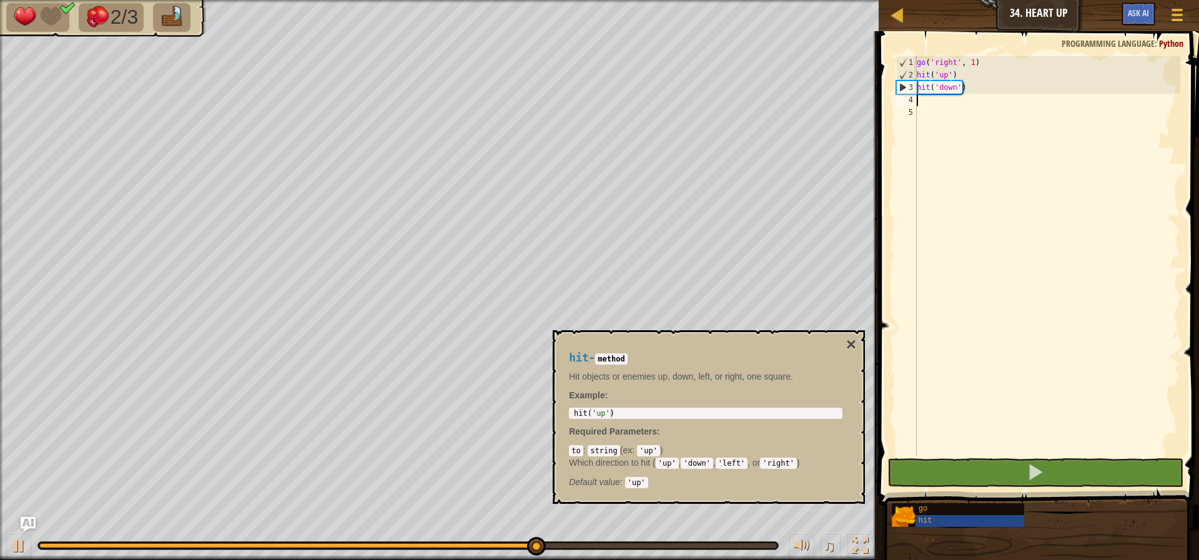
click at [930, 99] on div "go ( 'right' , 1 ) hit ( 'up' ) hit ( 'down' )" at bounding box center [1047, 268] width 266 height 425
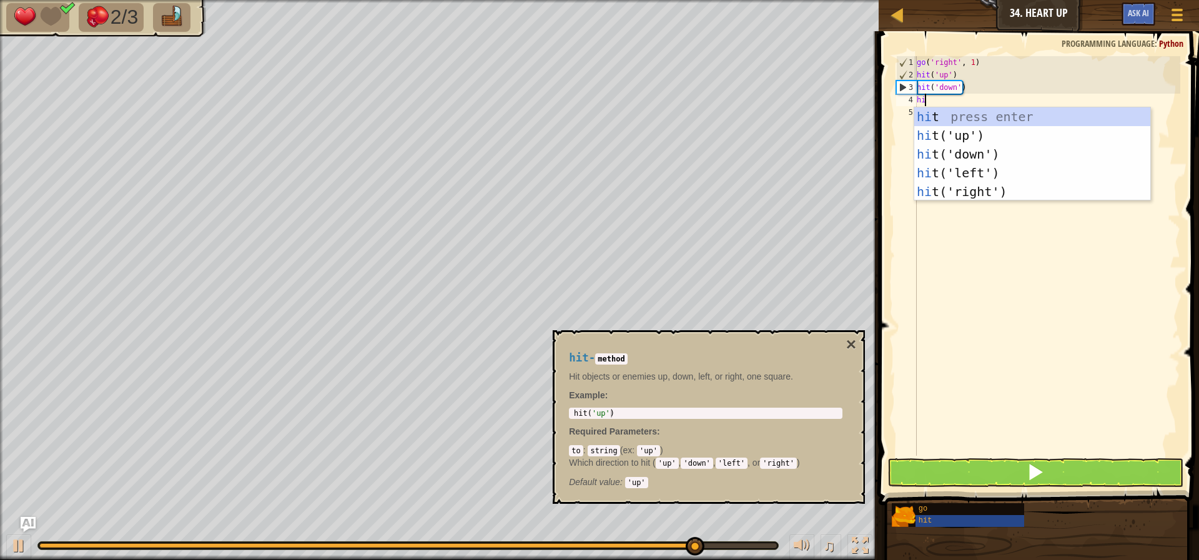
type textarea "hit"
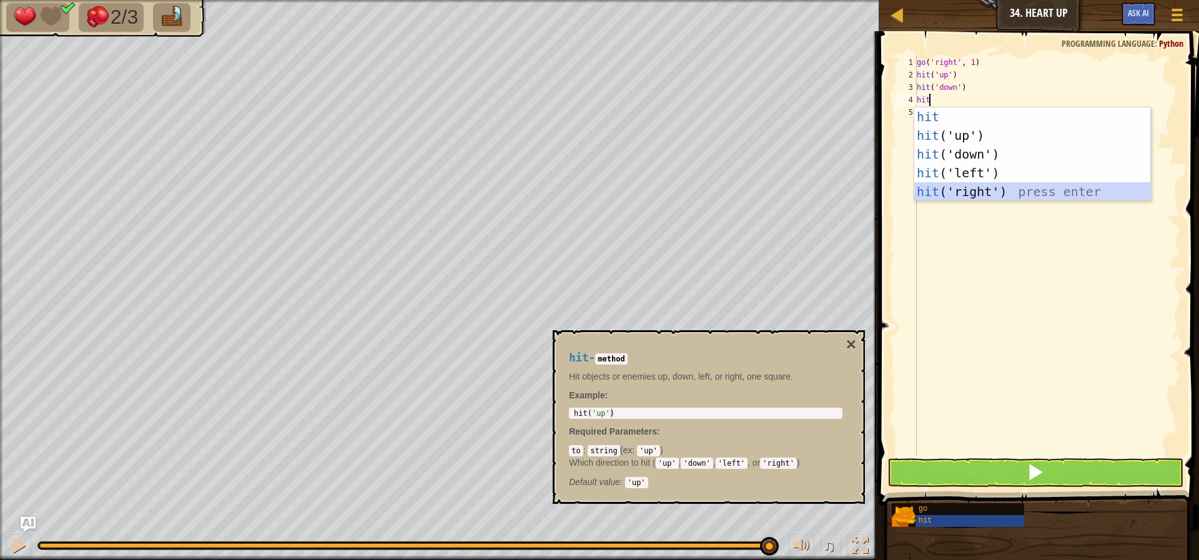
click at [1002, 190] on div "hit press enter hit ('up') press enter hit ('down') press enter hit ('left') pr…" at bounding box center [1032, 172] width 236 height 131
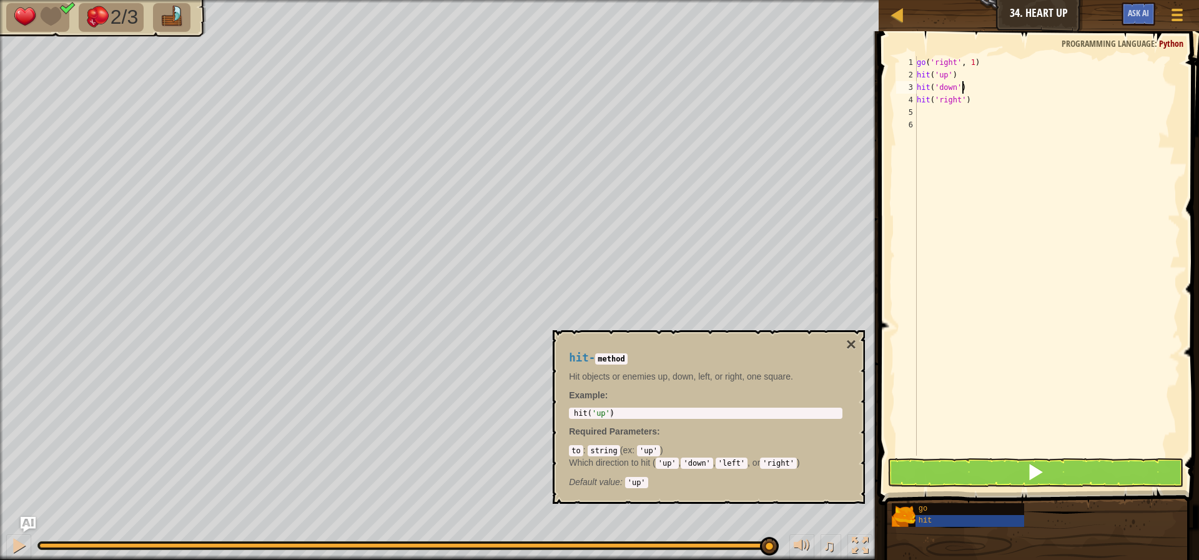
click at [979, 89] on div "go ( 'right' , 1 ) hit ( 'up' ) hit ( 'down' ) hit ( 'right' )" at bounding box center [1047, 268] width 266 height 425
type textarea "hit('down')"
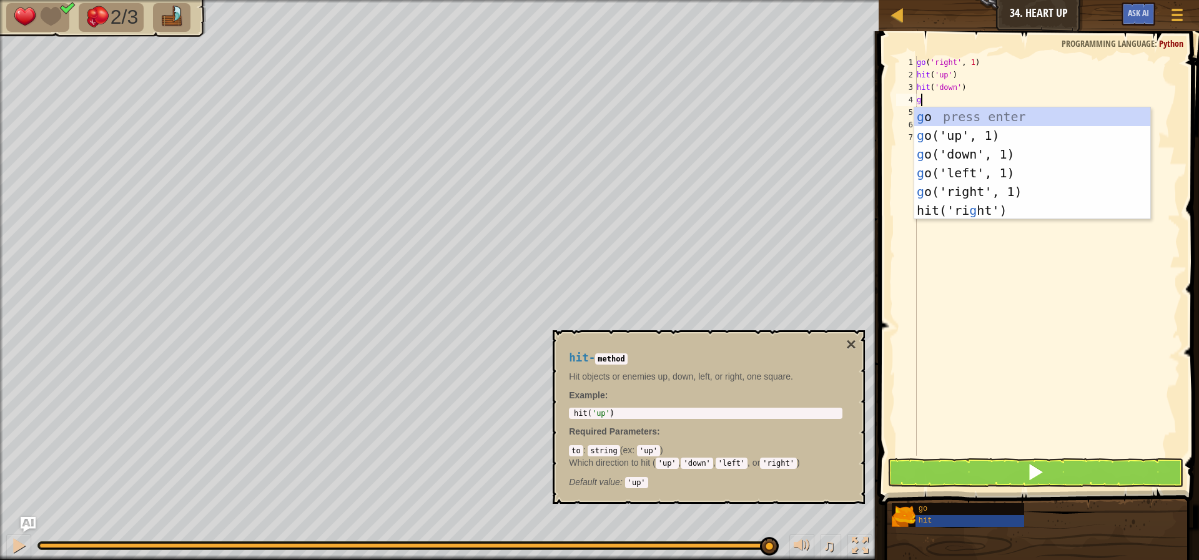
type textarea "go"
click at [998, 191] on div "go press enter go ('up', 1) press enter go ('down', 1) press enter go ('left', …" at bounding box center [1032, 172] width 236 height 131
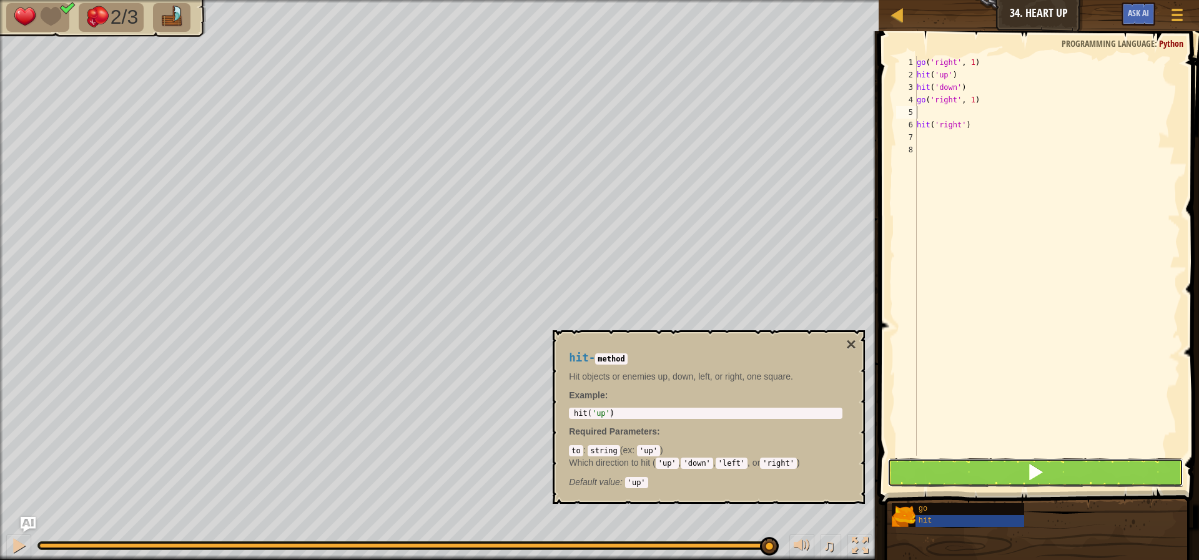
click at [905, 468] on button at bounding box center [1035, 472] width 296 height 29
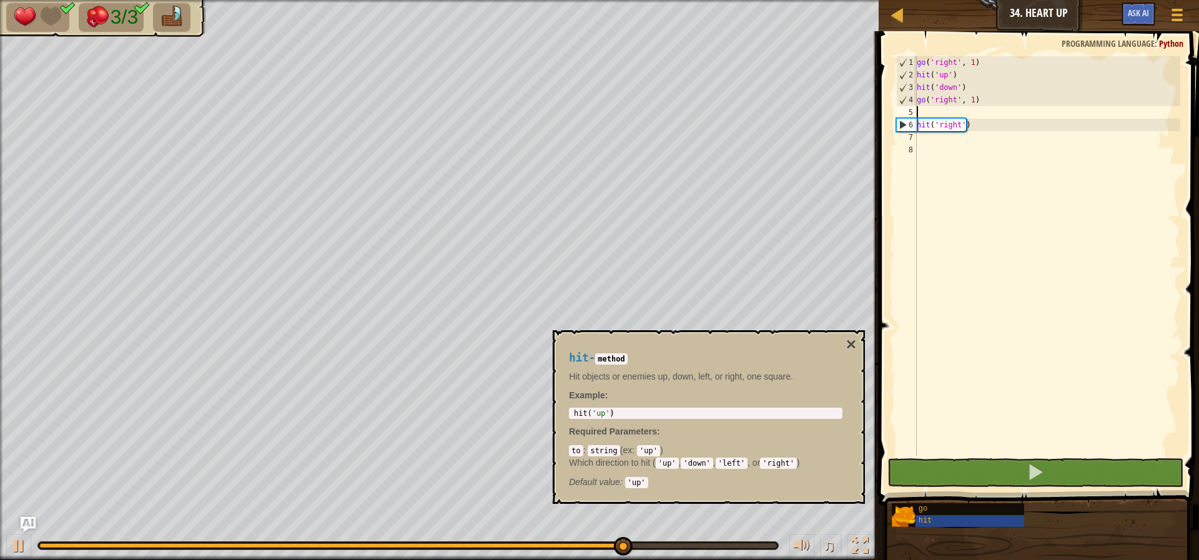
type textarea "go('right', 1)"
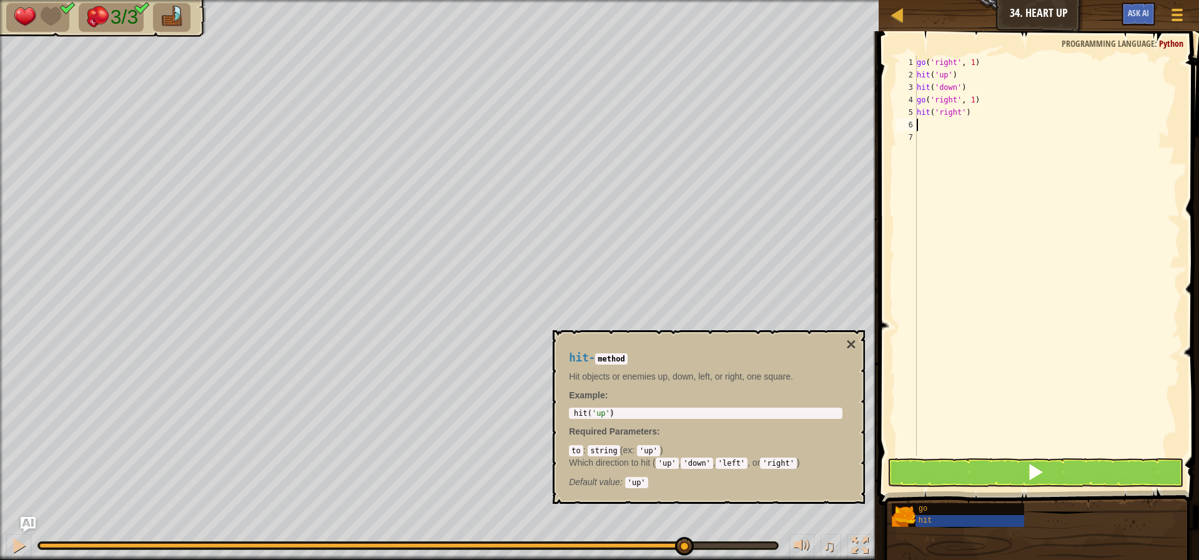
click at [927, 124] on div "go ( 'right' , 1 ) hit ( 'up' ) hit ( 'down' ) go ( 'right' , 1 ) hit ( 'right'…" at bounding box center [1047, 268] width 266 height 425
type textarea "go"
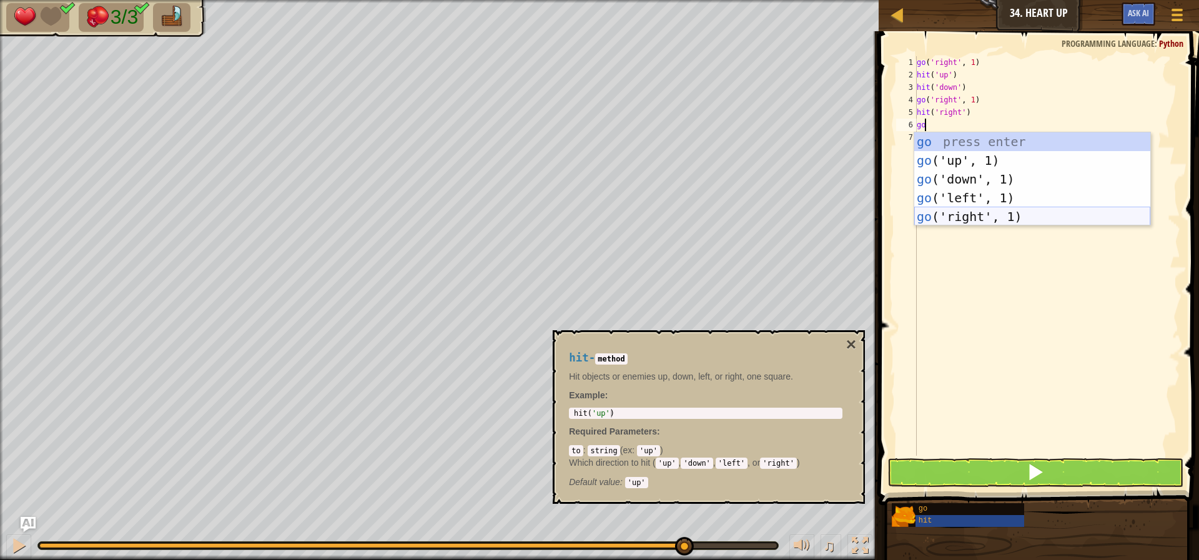
click at [950, 217] on div "go press enter go ('up', 1) press enter go ('down', 1) press enter go ('left', …" at bounding box center [1032, 197] width 236 height 131
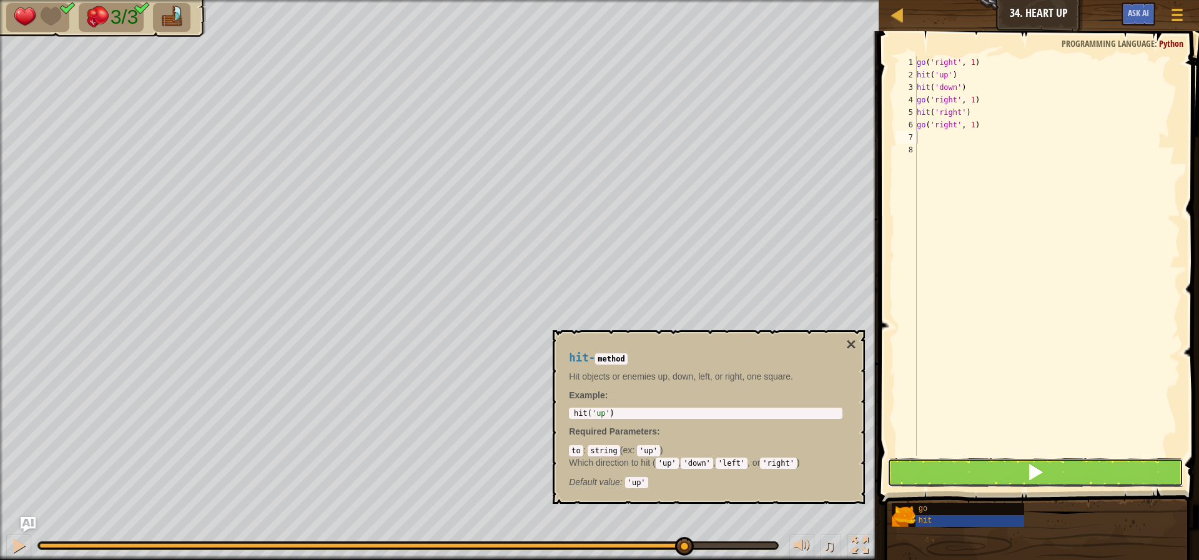
click at [979, 467] on button at bounding box center [1035, 472] width 296 height 29
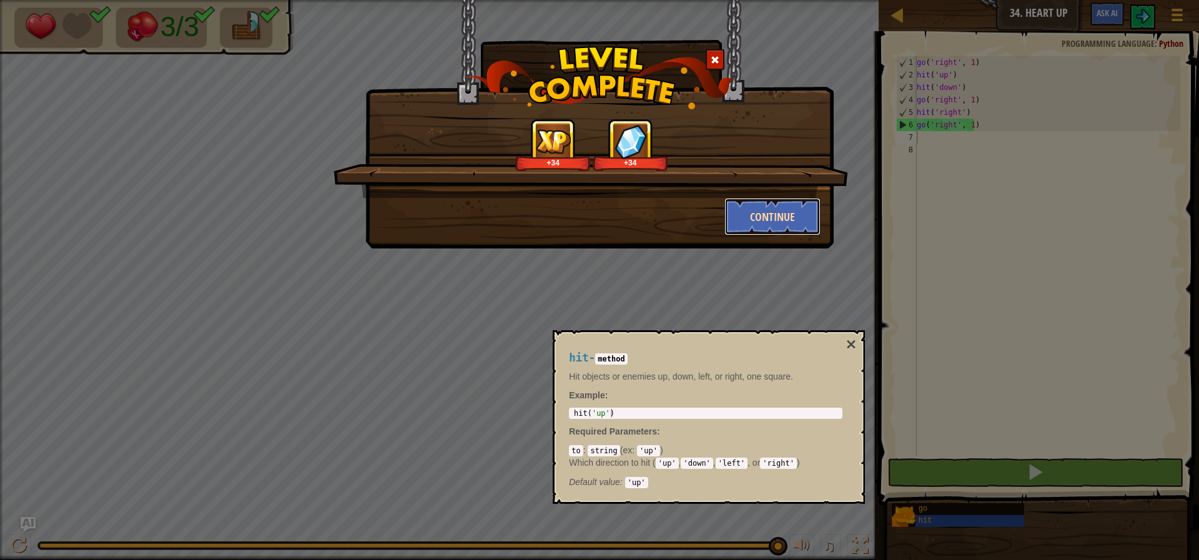
click at [769, 220] on button "Continue" at bounding box center [772, 216] width 97 height 37
